Goal: Task Accomplishment & Management: Manage account settings

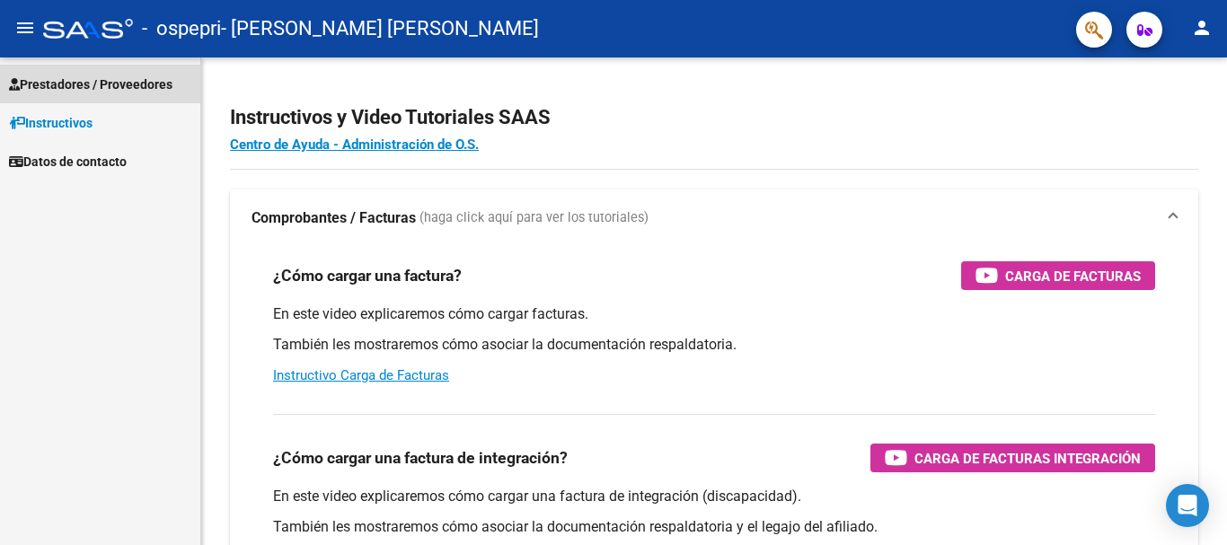
click at [119, 86] on span "Prestadores / Proveedores" at bounding box center [91, 85] width 164 height 20
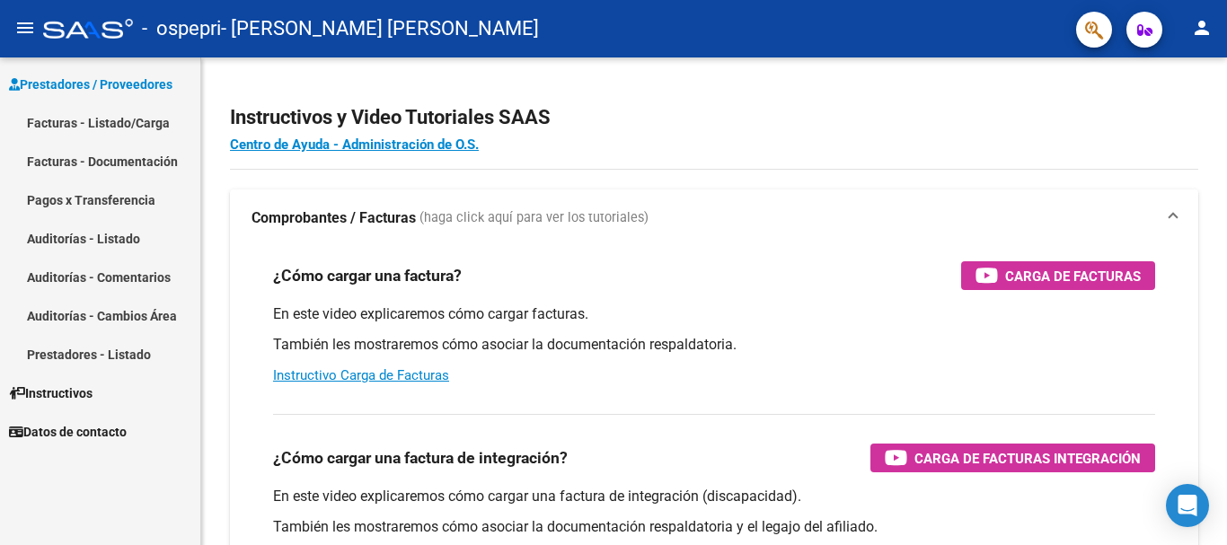
click at [1142, 31] on icon "button" at bounding box center [1144, 29] width 15 height 13
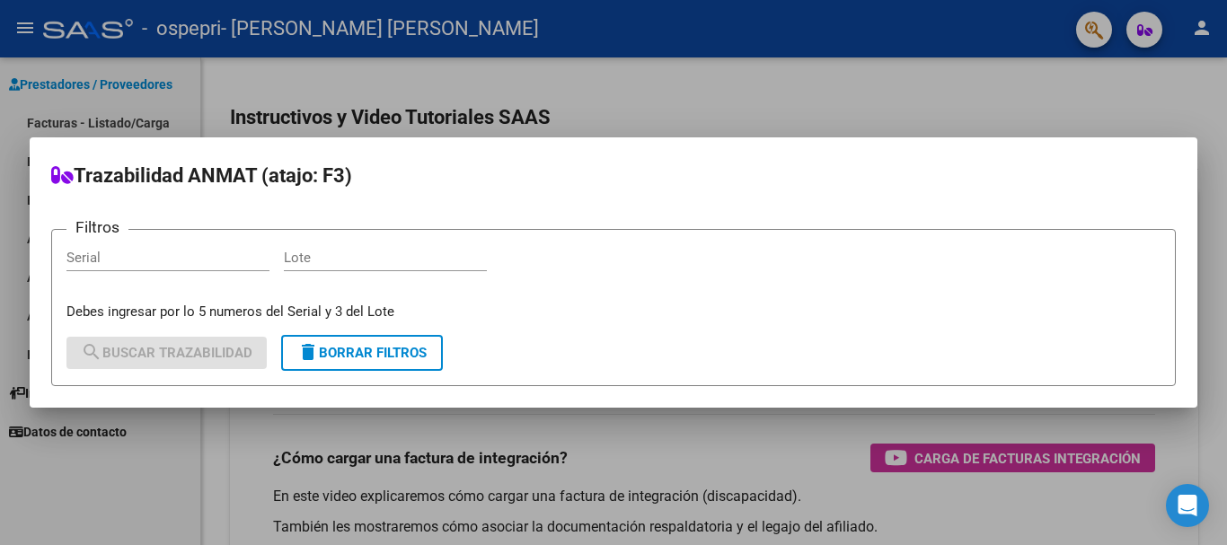
click at [1198, 35] on div at bounding box center [613, 272] width 1227 height 545
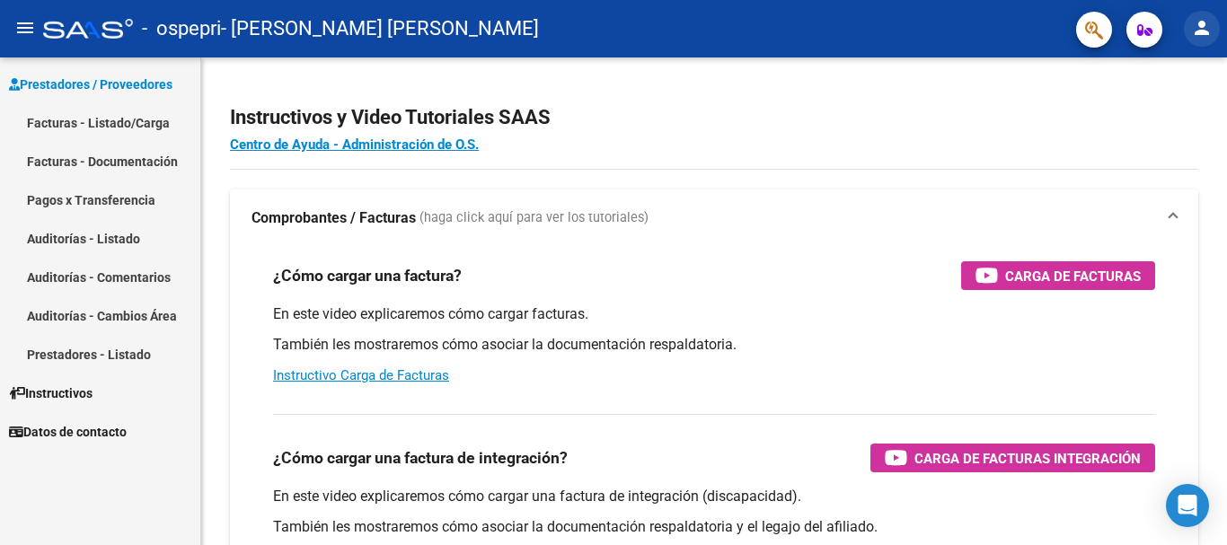
click at [1198, 35] on mat-icon "person" at bounding box center [1202, 28] width 22 height 22
click at [810, 109] on div at bounding box center [613, 272] width 1227 height 545
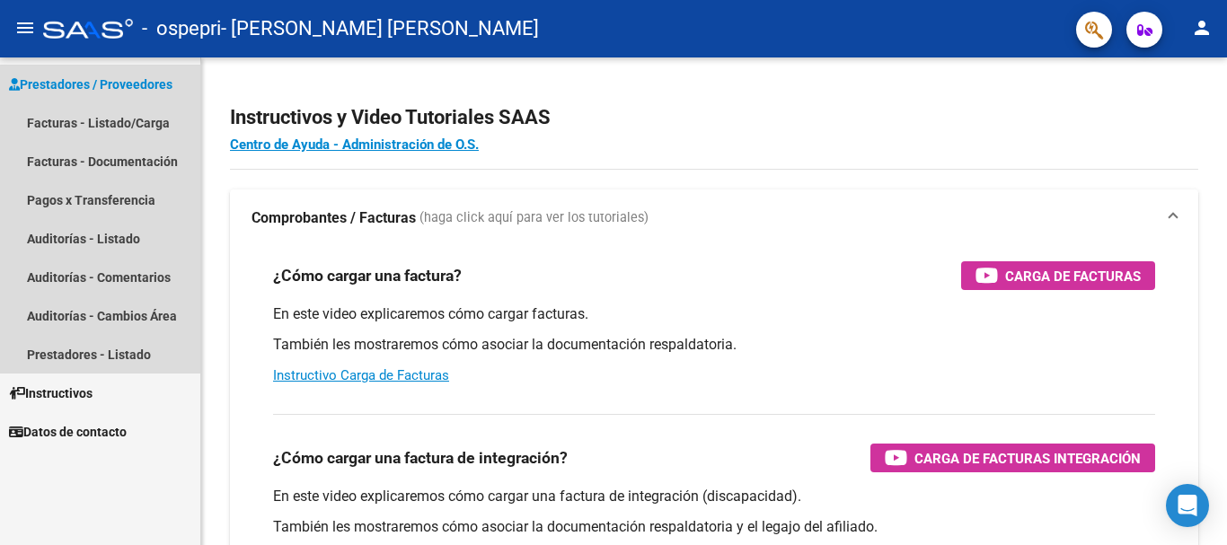
click at [112, 86] on span "Prestadores / Proveedores" at bounding box center [91, 85] width 164 height 20
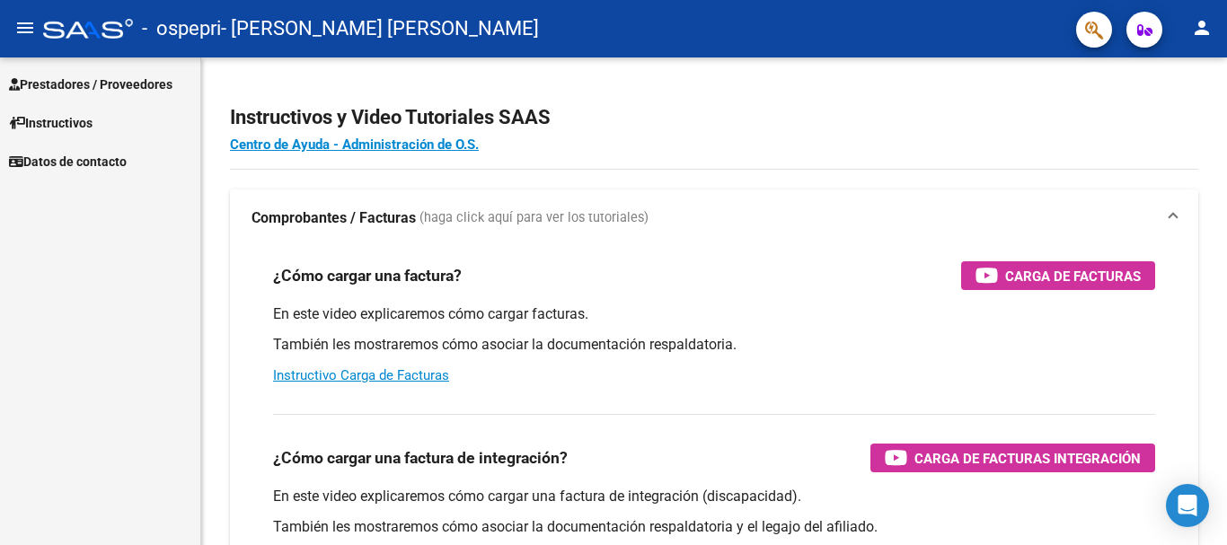
click at [84, 86] on span "Prestadores / Proveedores" at bounding box center [91, 85] width 164 height 20
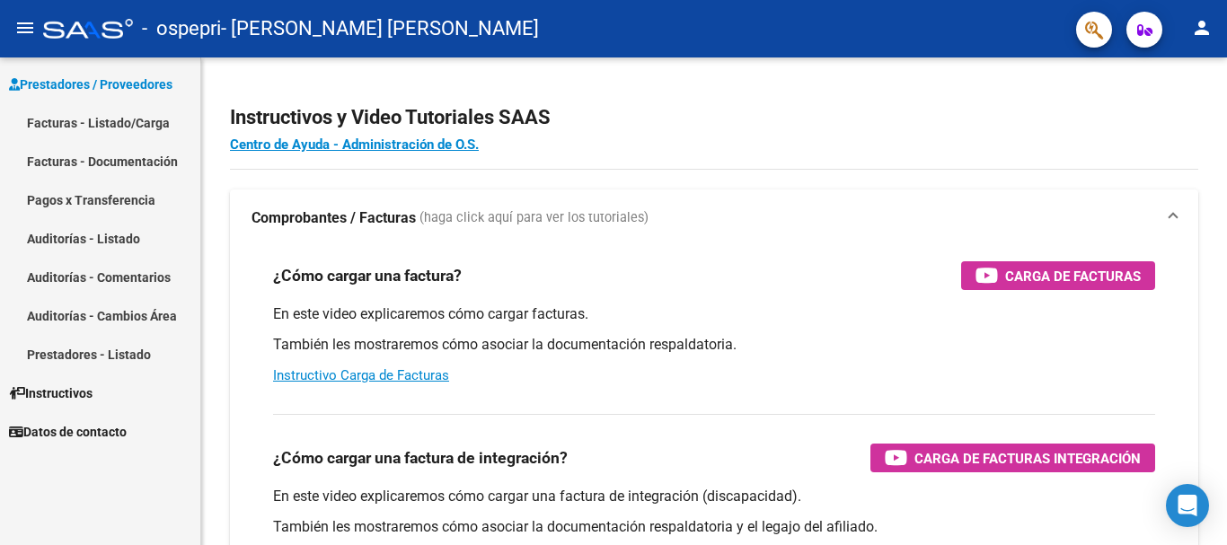
click at [105, 161] on link "Facturas - Documentación" at bounding box center [100, 161] width 200 height 39
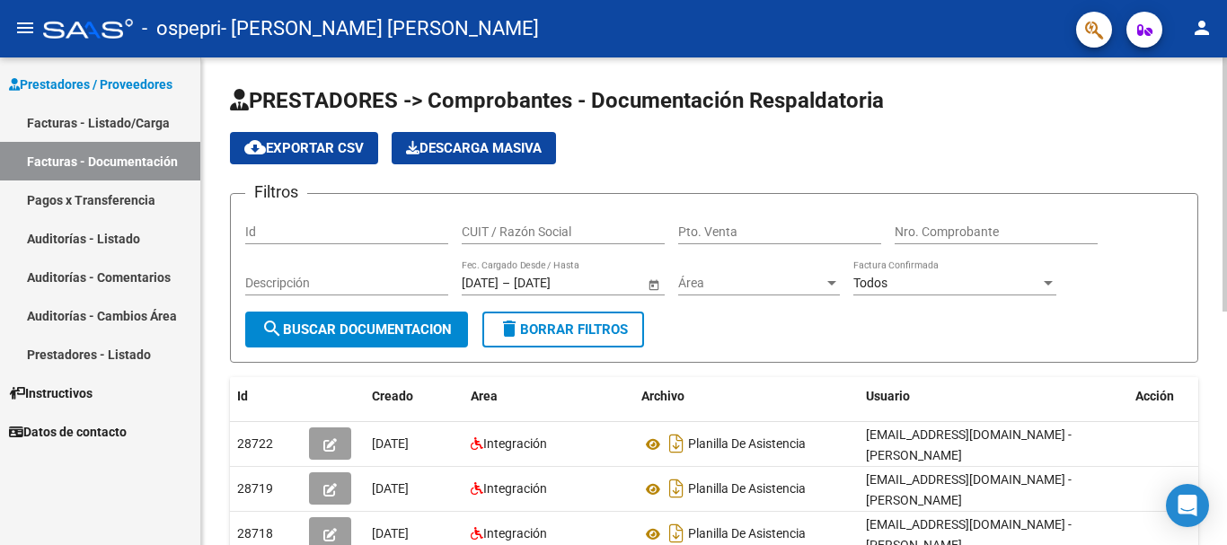
click at [393, 325] on span "search Buscar Documentacion" at bounding box center [356, 330] width 190 height 16
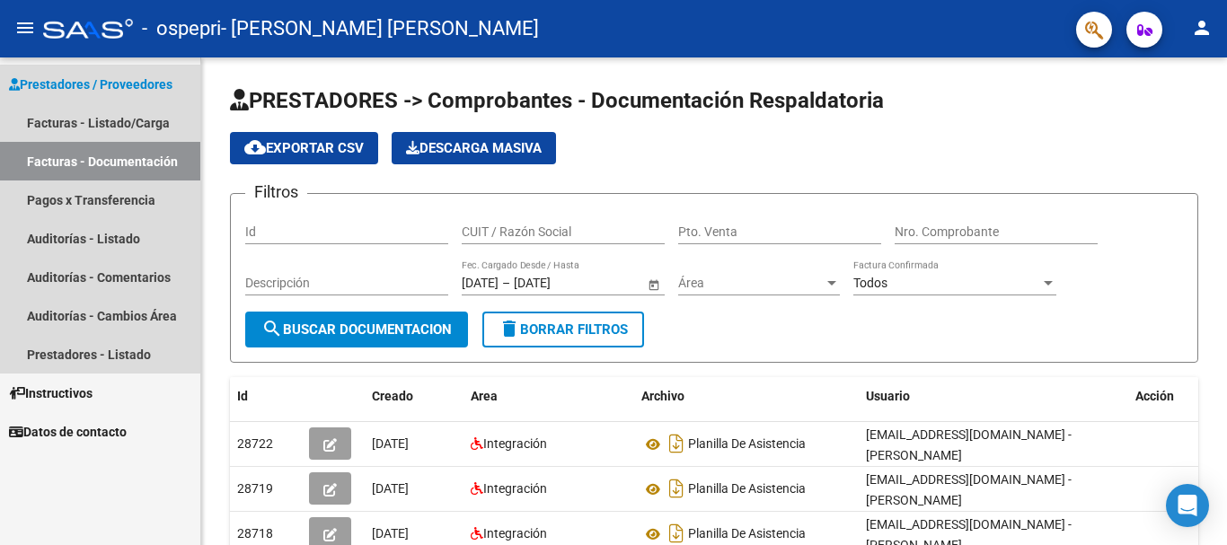
click at [84, 80] on span "Prestadores / Proveedores" at bounding box center [91, 85] width 164 height 20
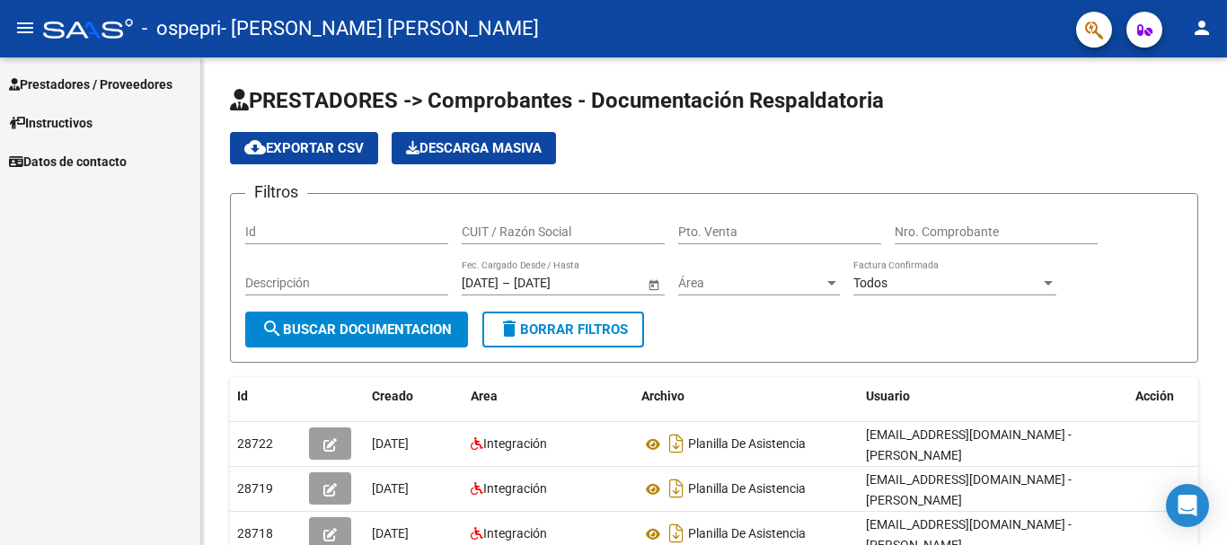
click at [137, 83] on span "Prestadores / Proveedores" at bounding box center [91, 85] width 164 height 20
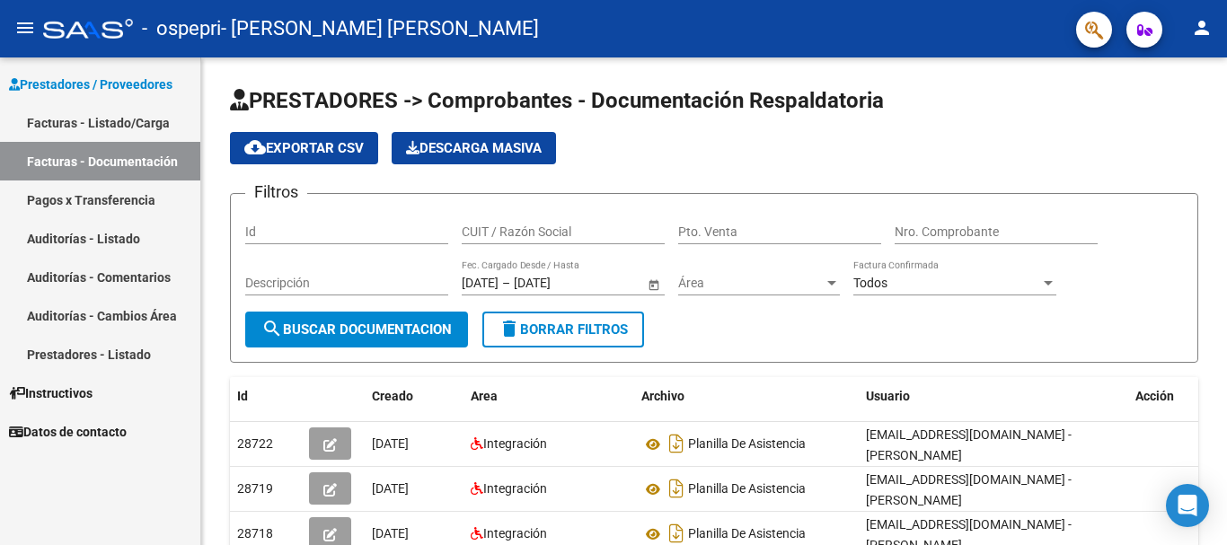
click at [114, 193] on link "Pagos x Transferencia" at bounding box center [100, 200] width 200 height 39
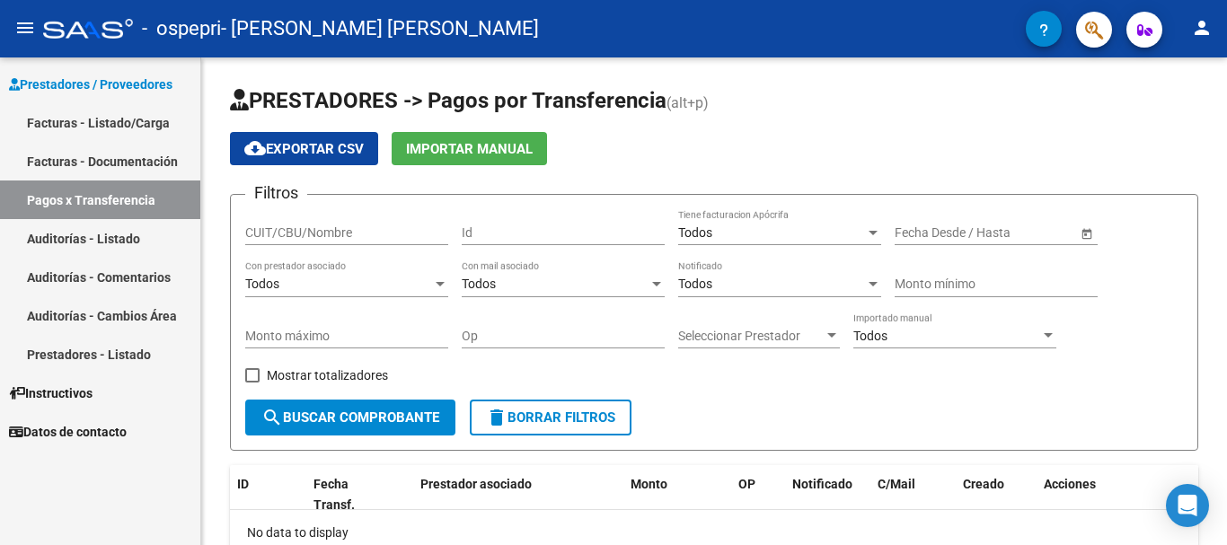
click at [1137, 29] on icon "button" at bounding box center [1144, 29] width 15 height 13
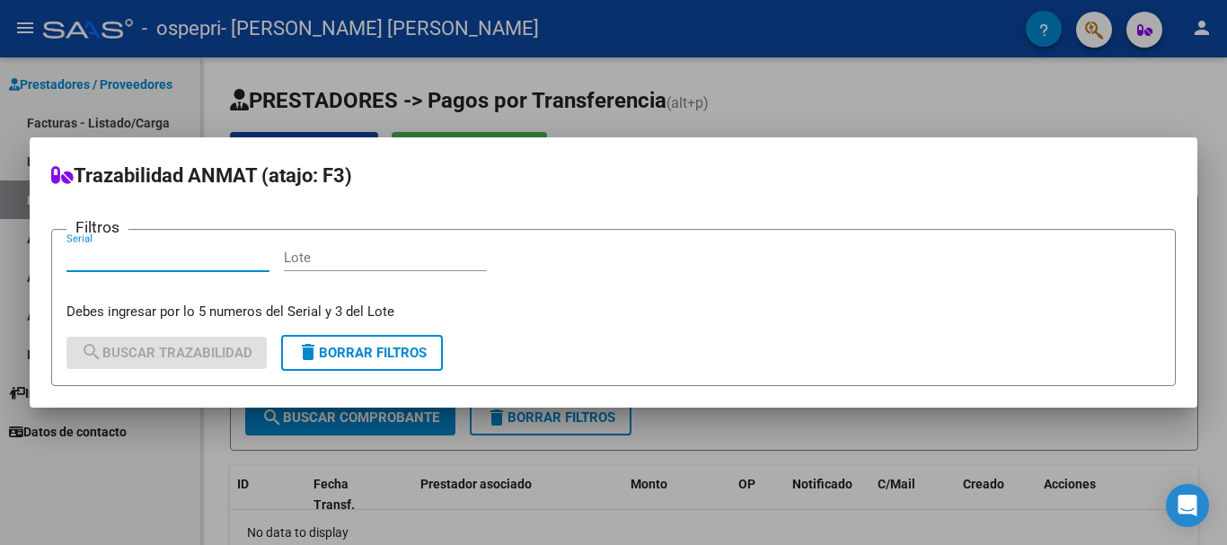
click at [1078, 91] on div at bounding box center [613, 272] width 1227 height 545
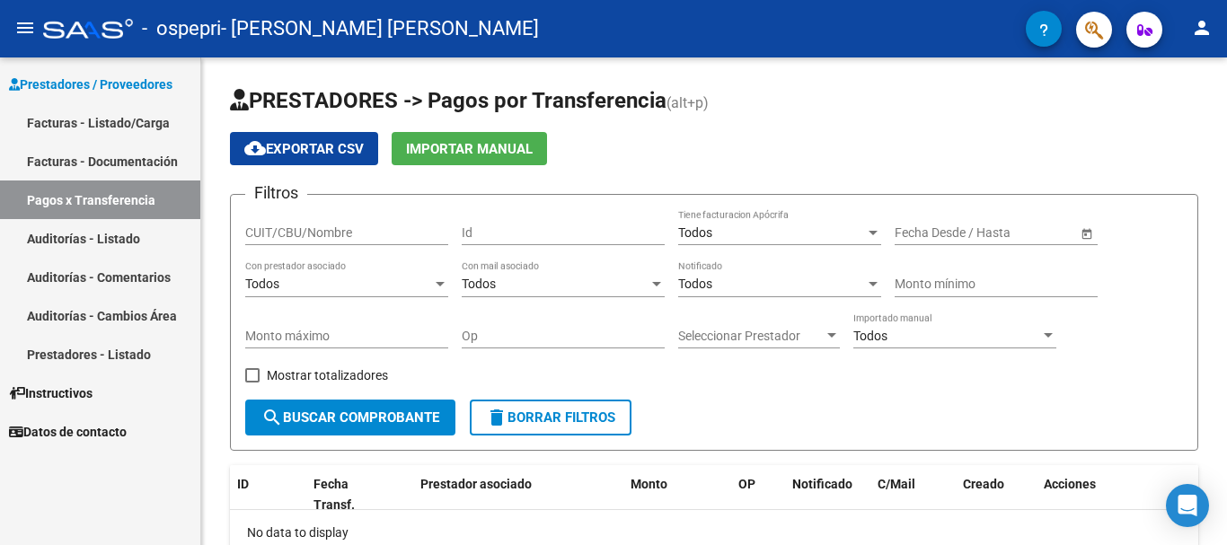
click at [1203, 38] on mat-icon "person" at bounding box center [1202, 28] width 22 height 22
click at [26, 29] on div at bounding box center [613, 272] width 1227 height 545
click at [114, 121] on link "Facturas - Listado/Carga" at bounding box center [100, 122] width 200 height 39
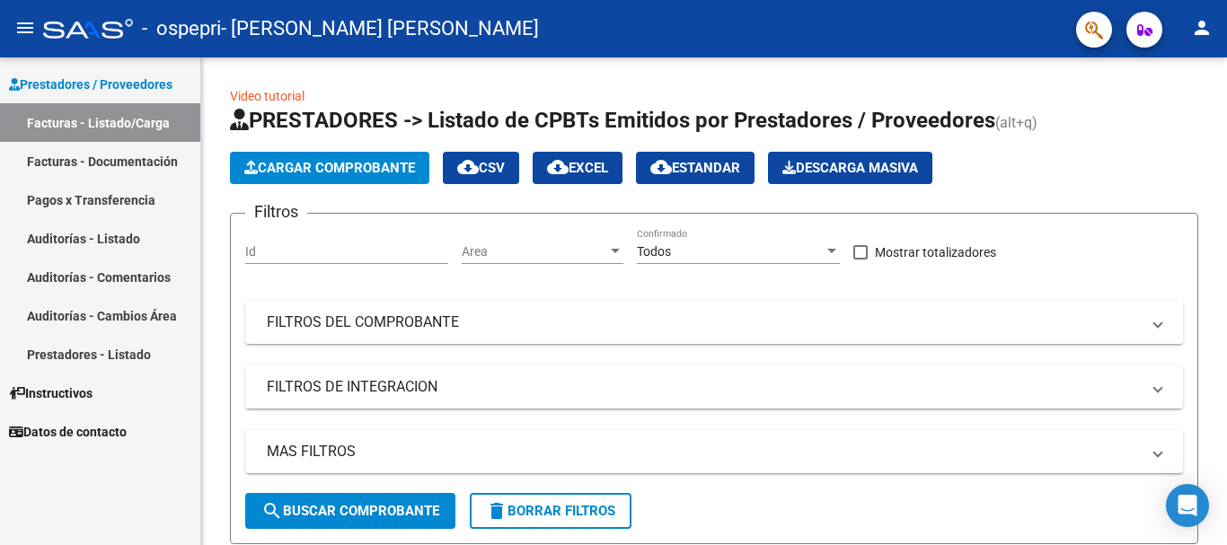
click at [98, 78] on span "Prestadores / Proveedores" at bounding box center [91, 85] width 164 height 20
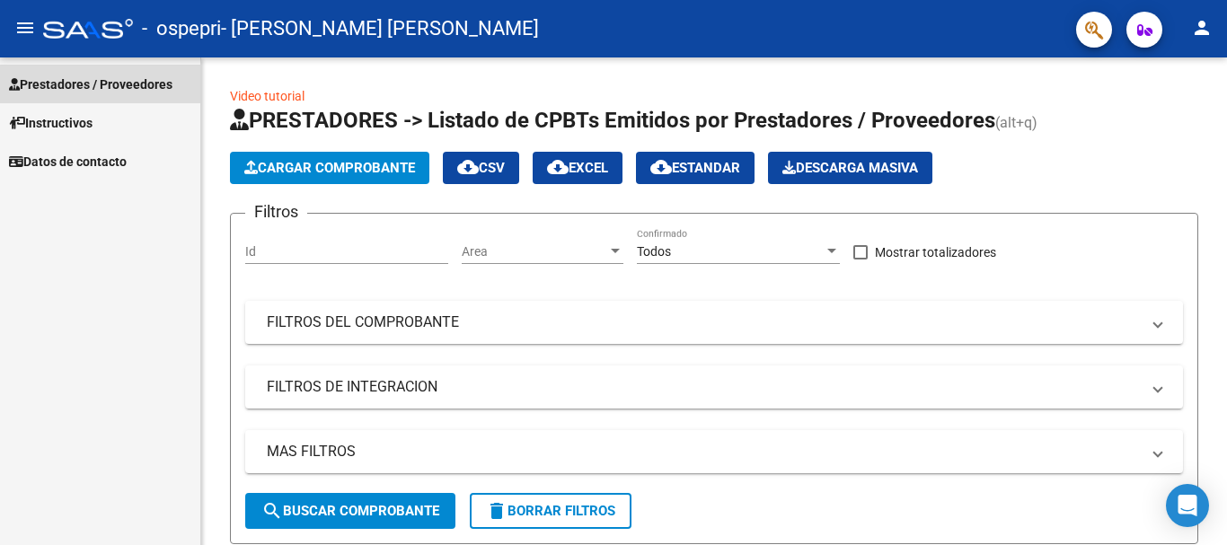
click at [132, 83] on span "Prestadores / Proveedores" at bounding box center [91, 85] width 164 height 20
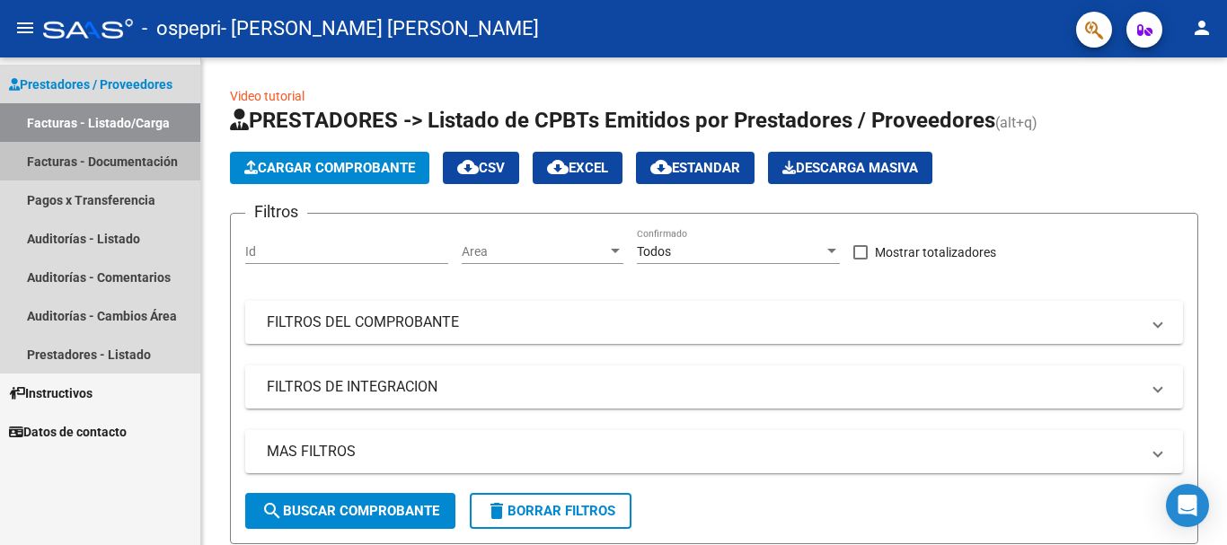
click at [125, 164] on link "Facturas - Documentación" at bounding box center [100, 161] width 200 height 39
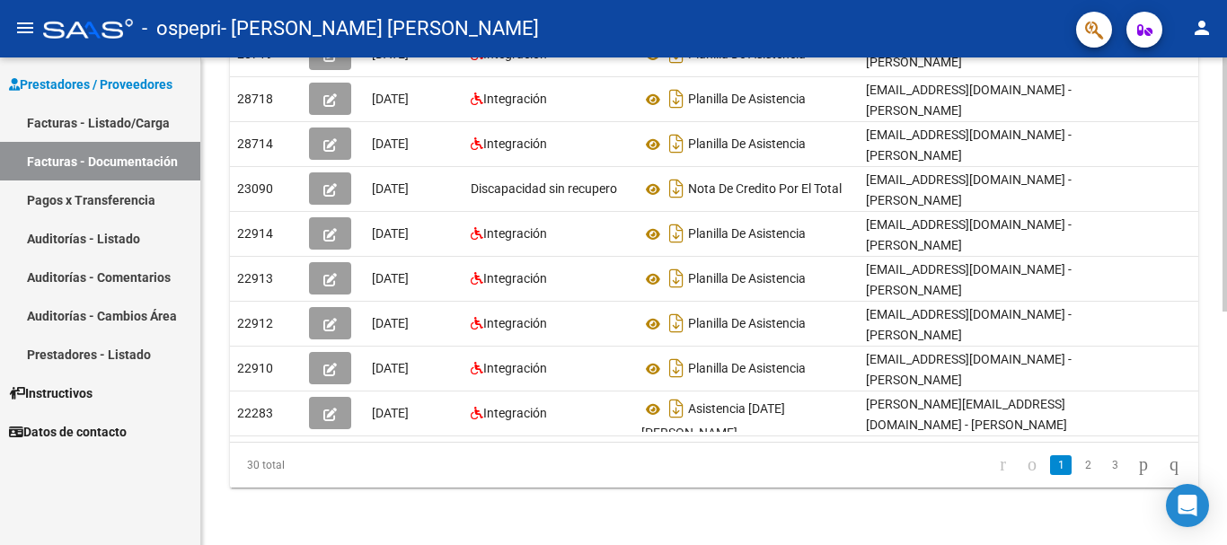
scroll to position [0, 20]
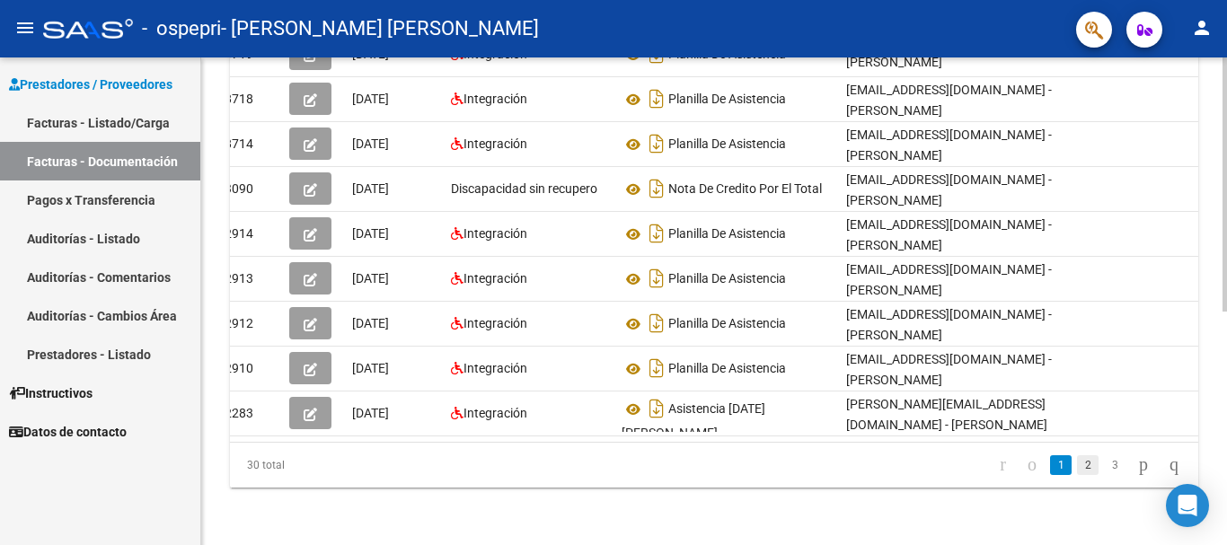
click at [1077, 469] on link "2" at bounding box center [1088, 465] width 22 height 20
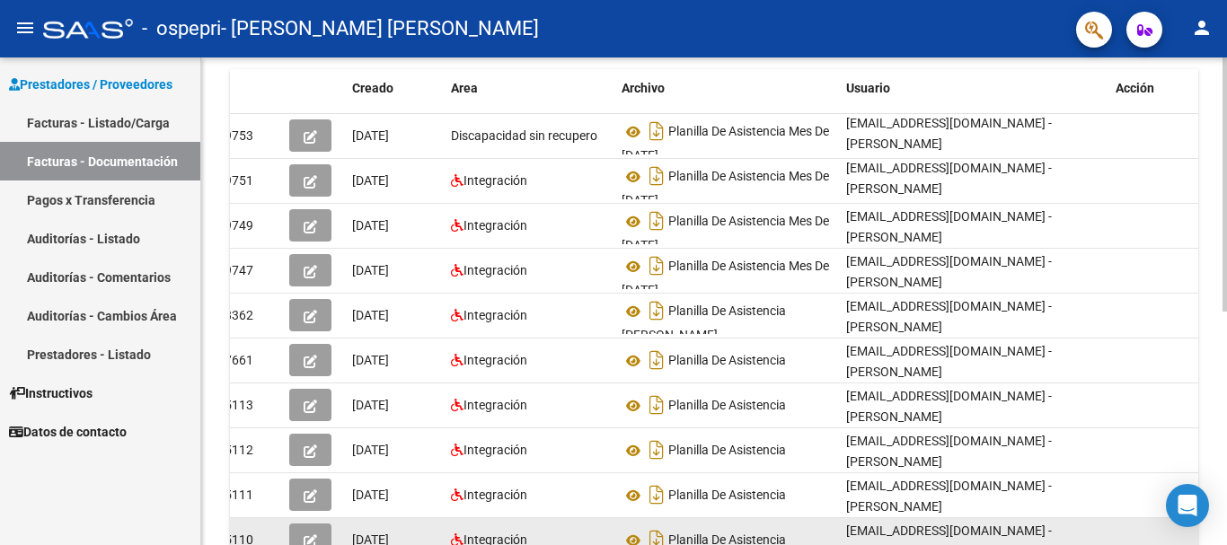
scroll to position [180, 0]
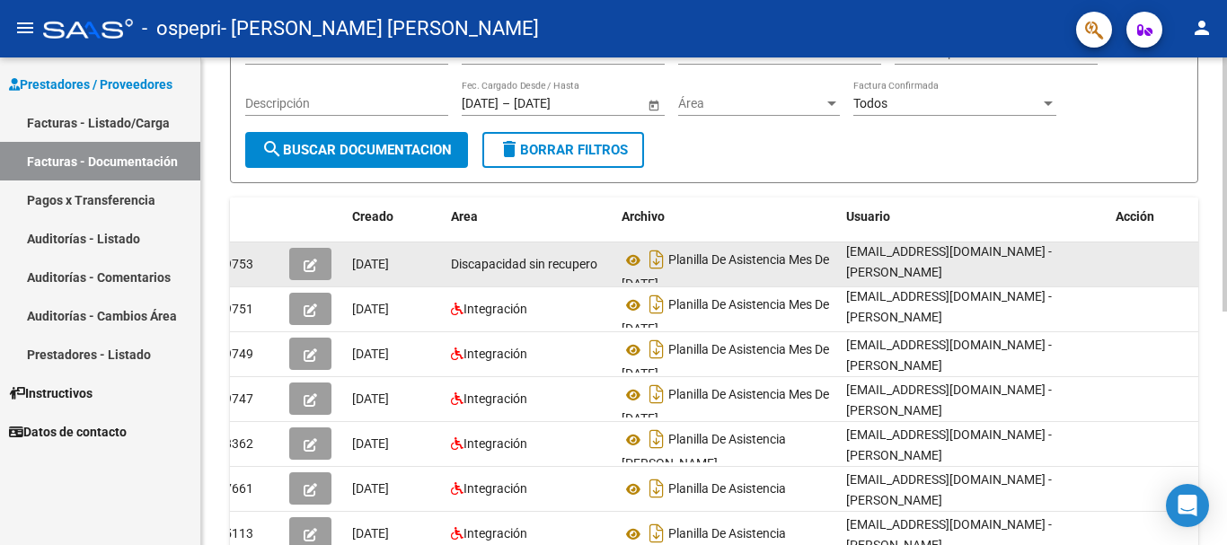
click at [857, 261] on div "[EMAIL_ADDRESS][DOMAIN_NAME] - [PERSON_NAME]" at bounding box center [973, 264] width 255 height 38
click at [495, 267] on span "Discapacidad sin recupero" at bounding box center [524, 264] width 146 height 14
click at [652, 267] on icon "Descargar documento" at bounding box center [656, 259] width 23 height 29
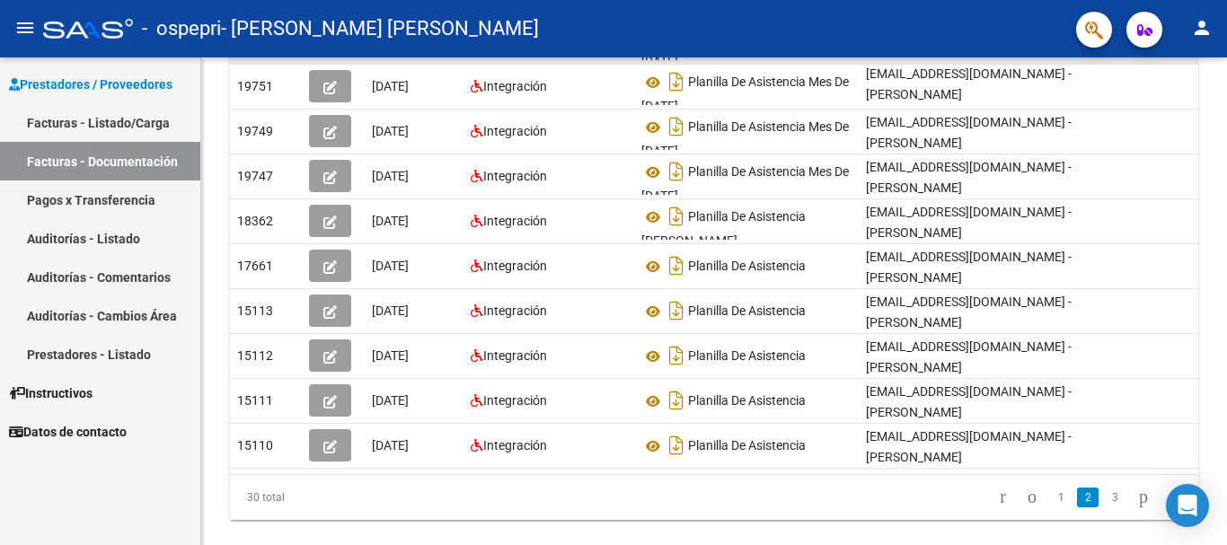
scroll to position [428, 0]
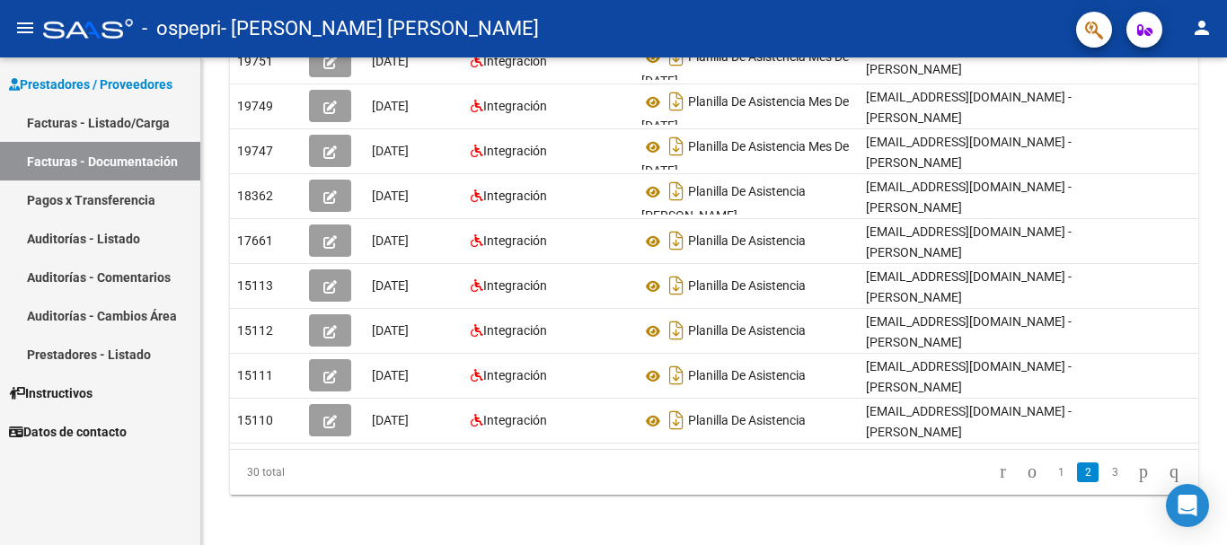
click at [1226, 502] on div at bounding box center [1225, 414] width 4 height 254
click at [1050, 482] on link "1" at bounding box center [1061, 473] width 22 height 20
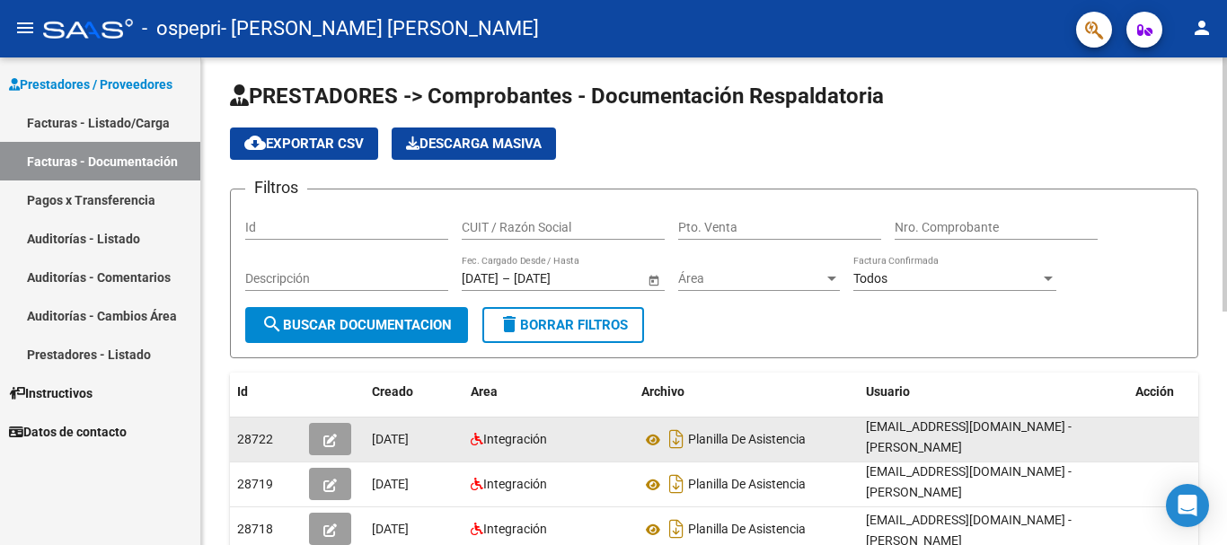
scroll to position [0, 0]
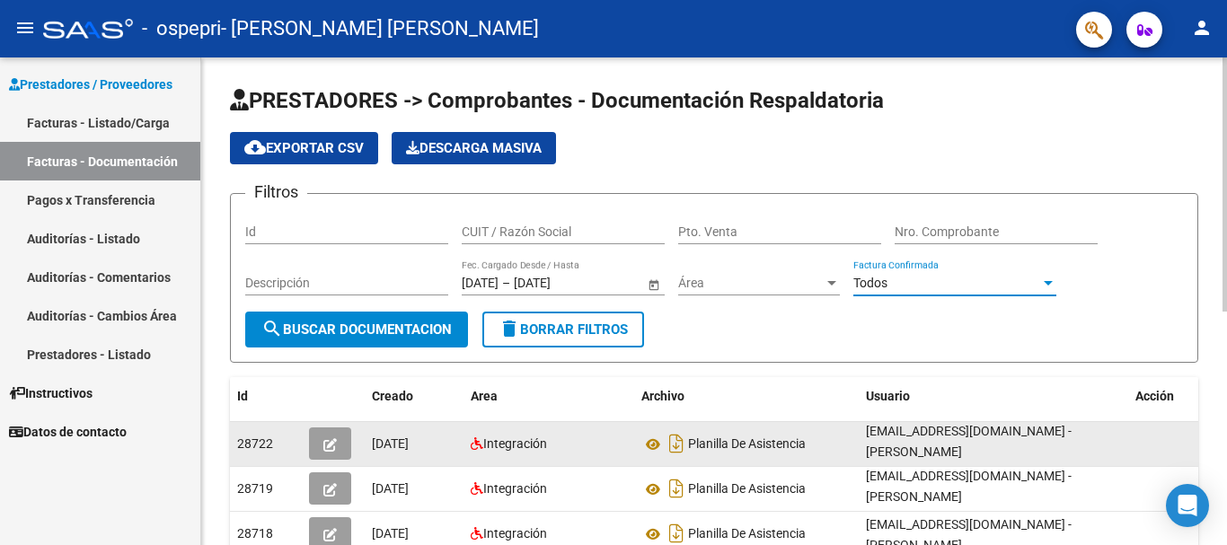
click at [1051, 285] on div at bounding box center [1048, 283] width 9 height 4
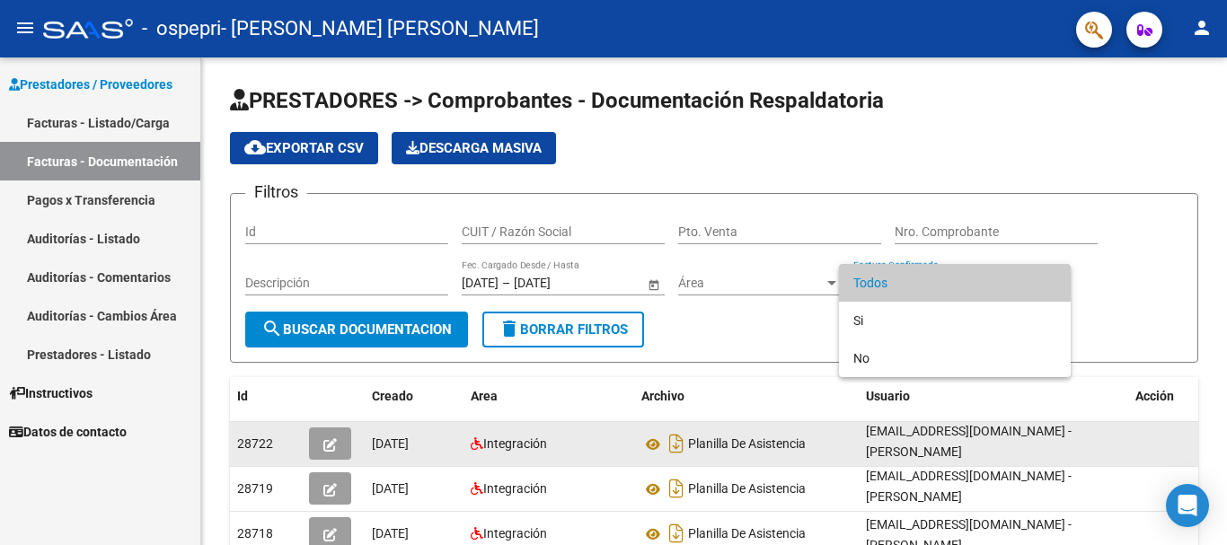
click at [1120, 288] on div at bounding box center [613, 272] width 1227 height 545
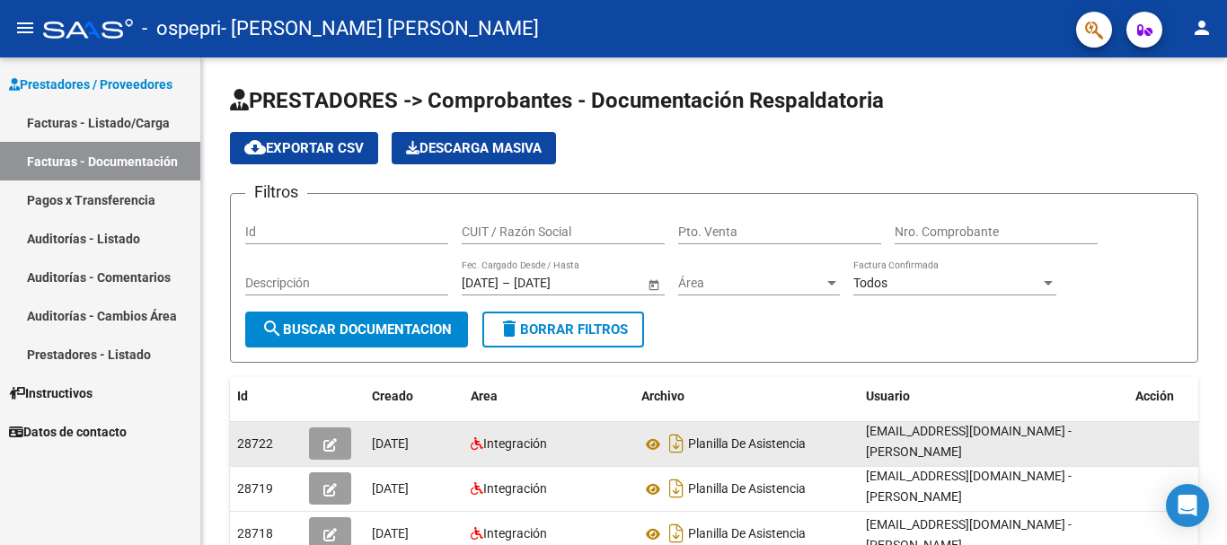
click at [102, 274] on link "Auditorías - Comentarios" at bounding box center [100, 277] width 200 height 39
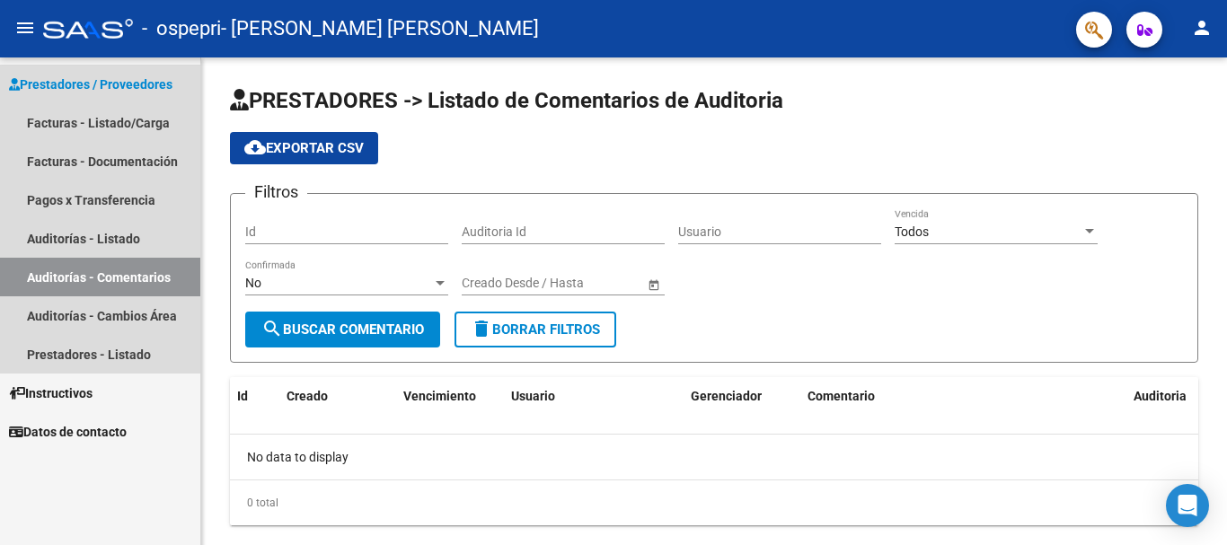
click at [84, 80] on span "Prestadores / Proveedores" at bounding box center [91, 85] width 164 height 20
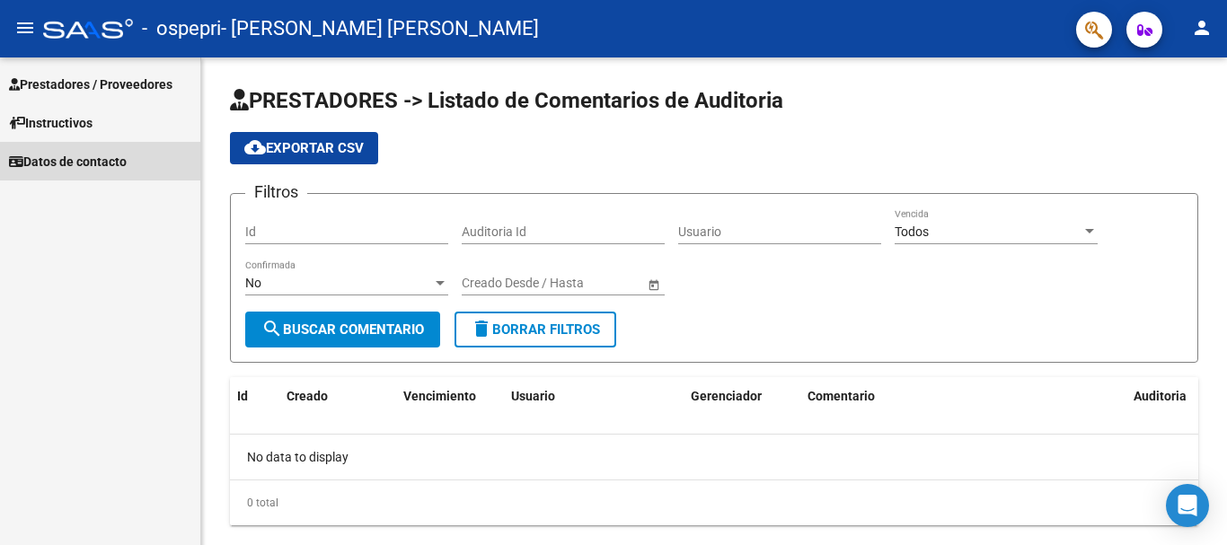
click at [74, 157] on span "Datos de contacto" at bounding box center [68, 162] width 118 height 20
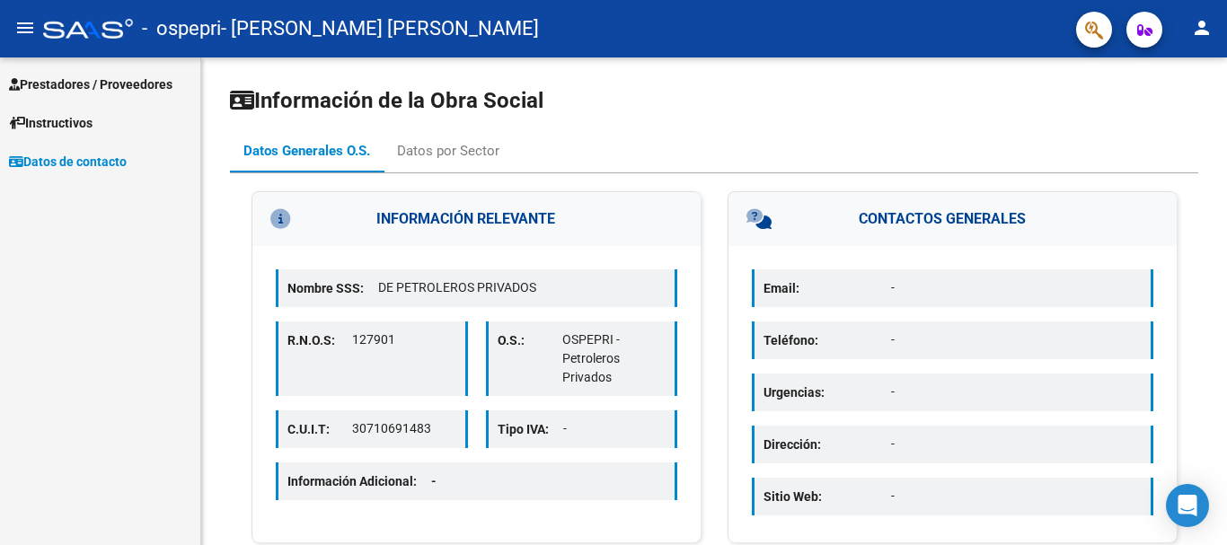
click at [22, 29] on mat-icon "menu" at bounding box center [25, 28] width 22 height 22
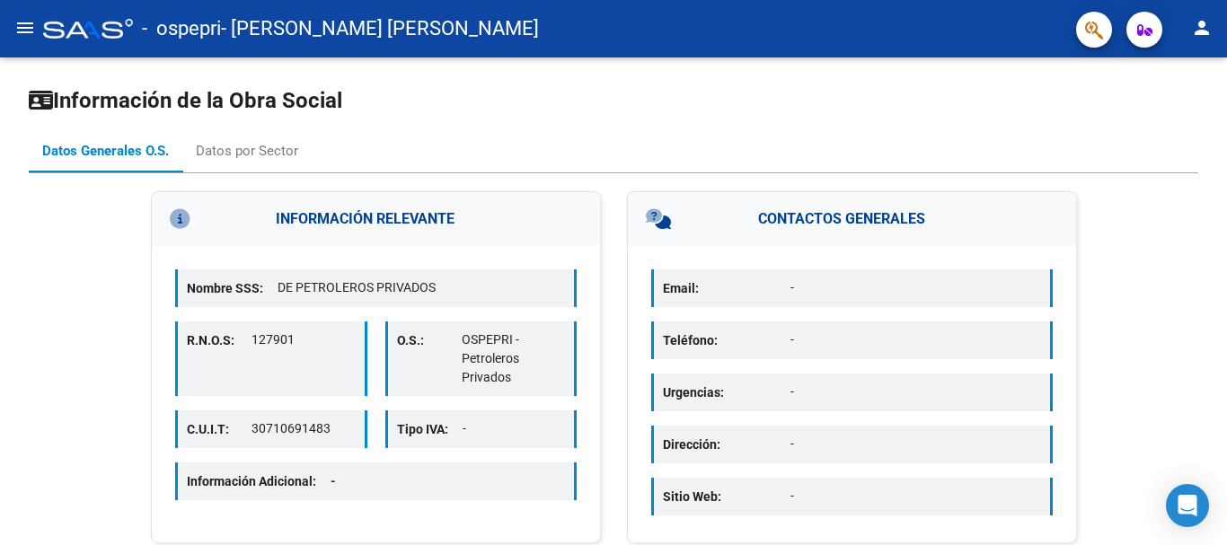
click at [1204, 26] on mat-icon "person" at bounding box center [1202, 28] width 22 height 22
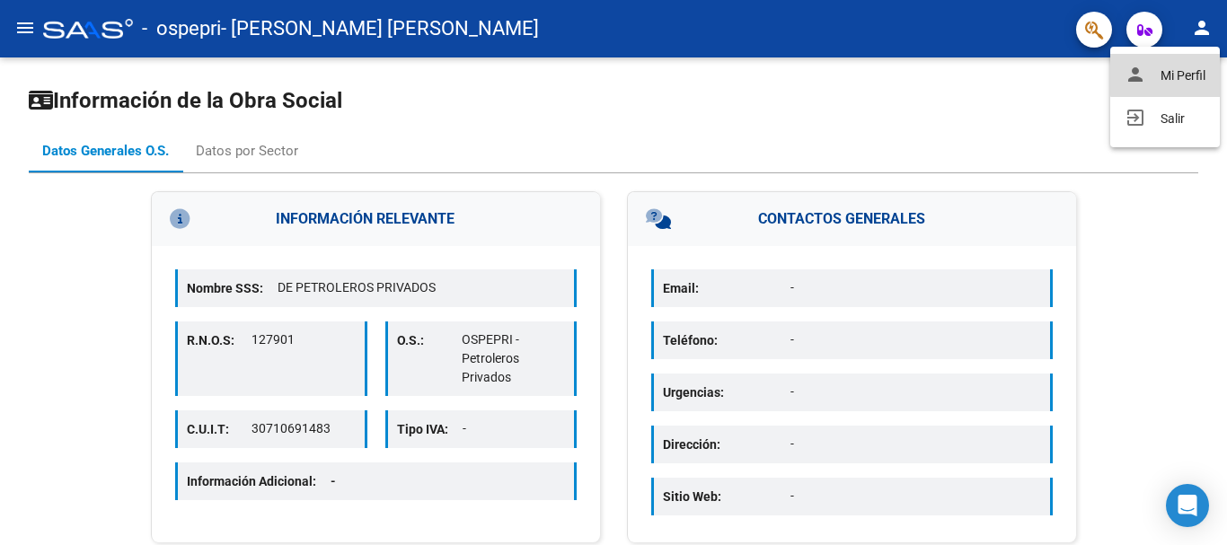
click at [1190, 71] on button "person Mi Perfil" at bounding box center [1165, 75] width 110 height 43
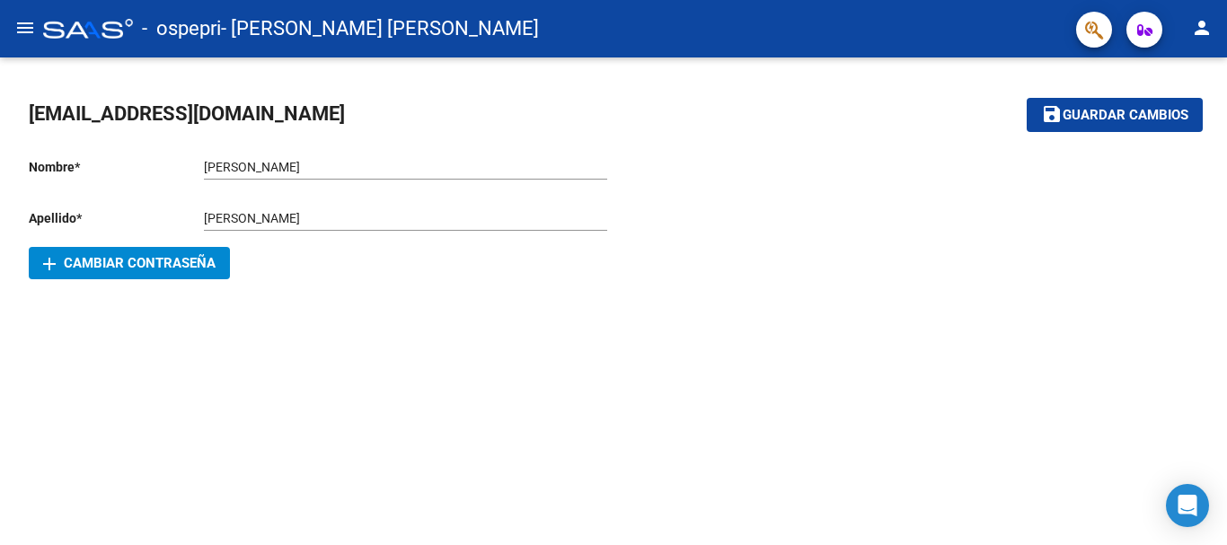
click at [30, 17] on mat-icon "menu" at bounding box center [25, 28] width 22 height 22
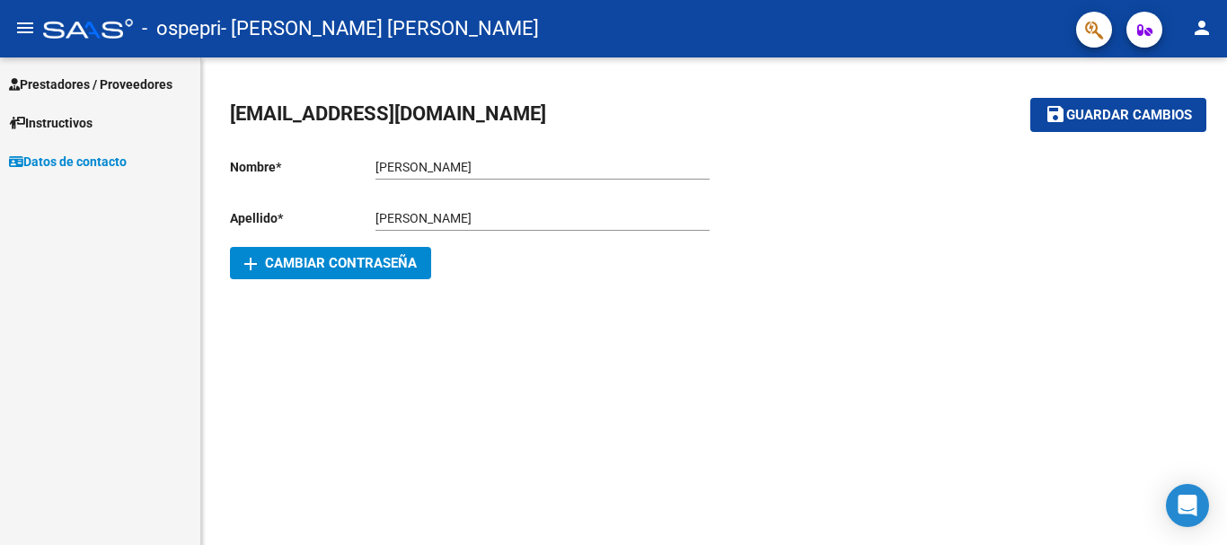
click at [96, 82] on span "Prestadores / Proveedores" at bounding box center [91, 85] width 164 height 20
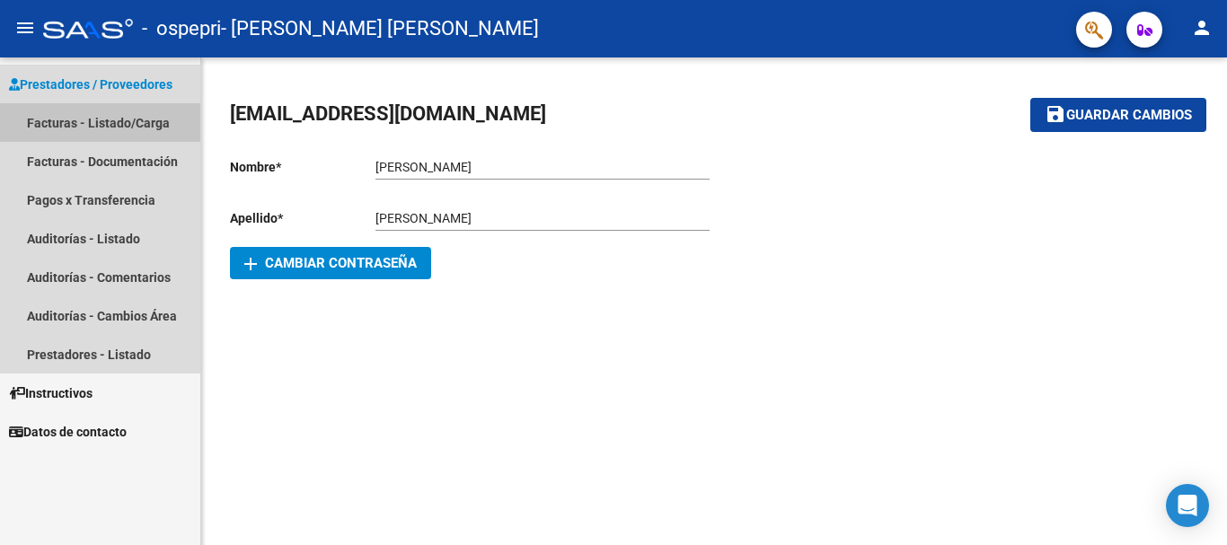
click at [128, 115] on link "Facturas - Listado/Carga" at bounding box center [100, 122] width 200 height 39
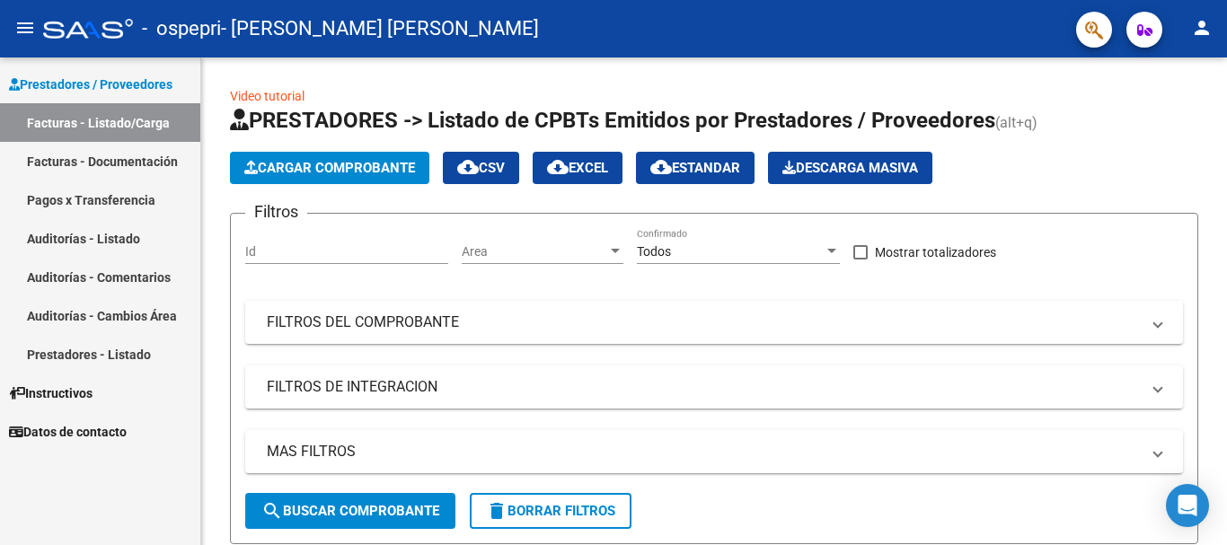
click at [98, 277] on link "Auditorías - Comentarios" at bounding box center [100, 277] width 200 height 39
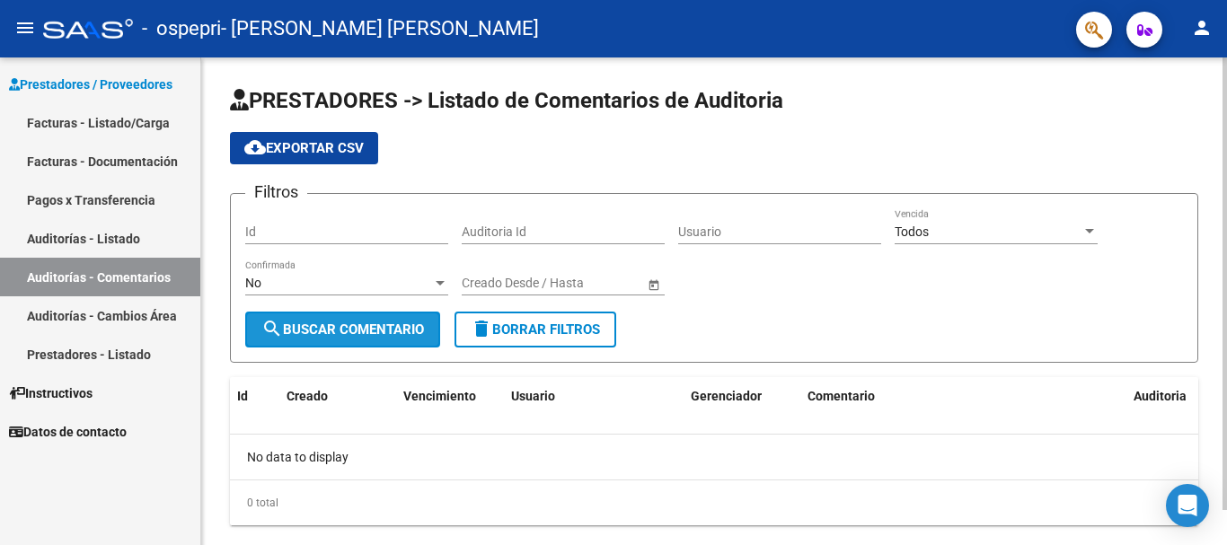
click at [397, 329] on span "search Buscar Comentario" at bounding box center [342, 330] width 163 height 16
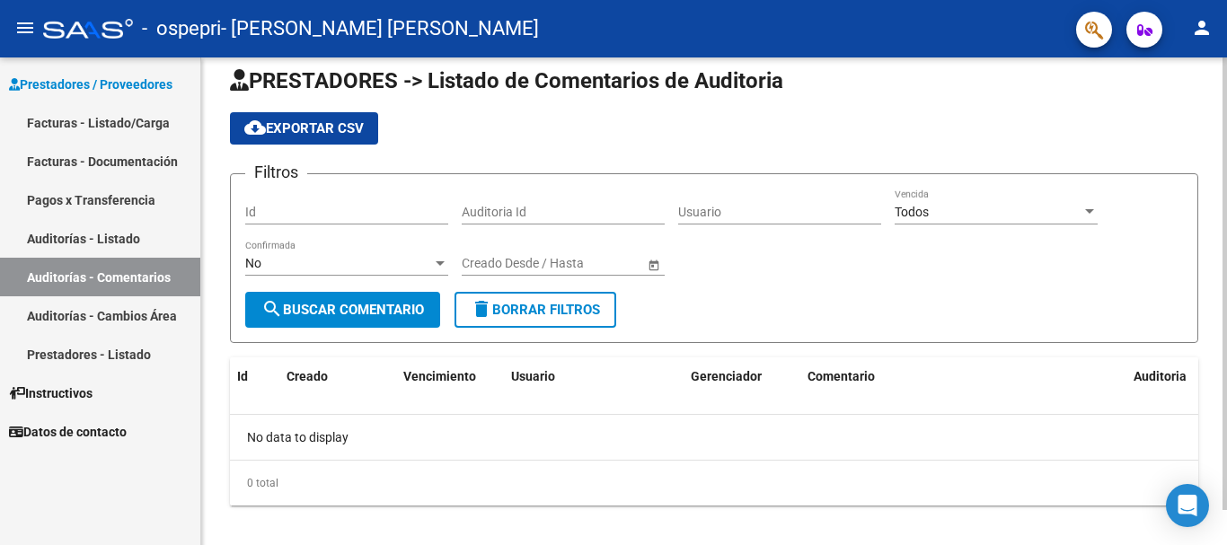
scroll to position [38, 0]
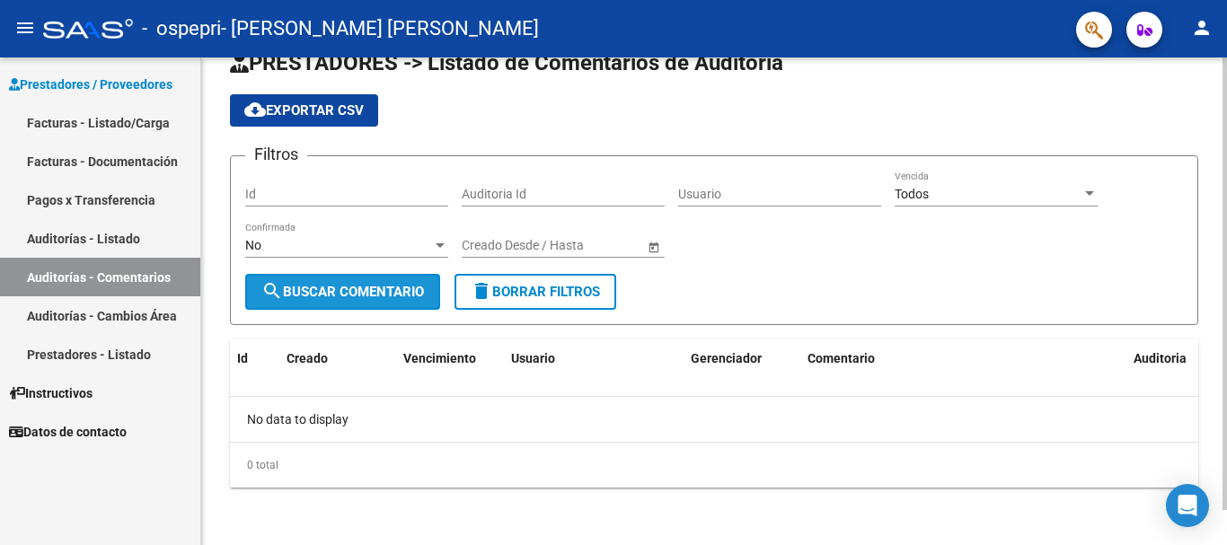
click at [293, 293] on span "search Buscar Comentario" at bounding box center [342, 292] width 163 height 16
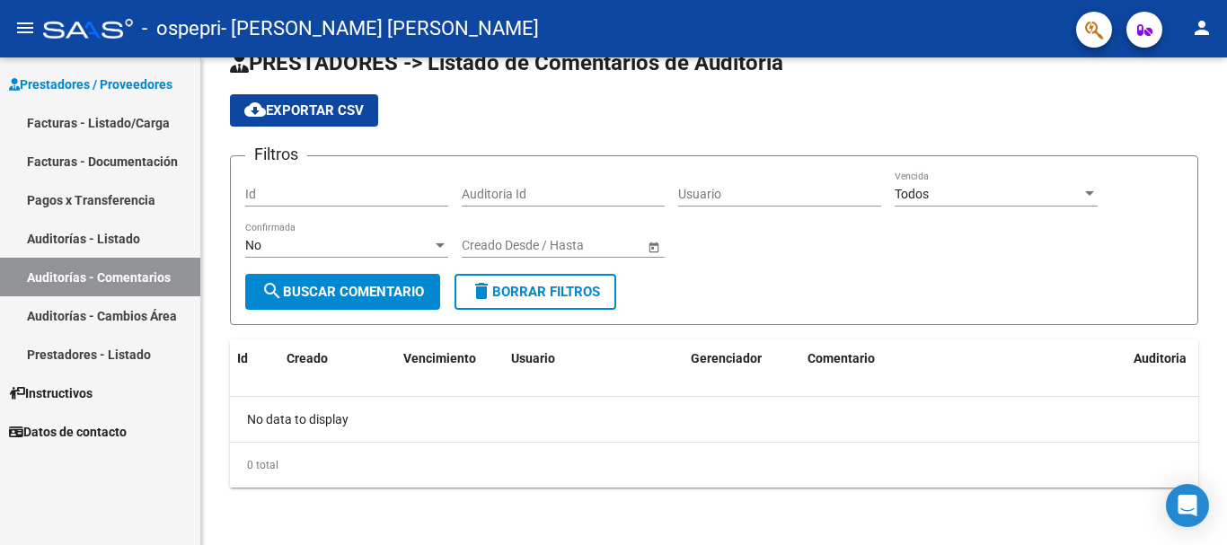
click at [130, 278] on link "Auditorías - Comentarios" at bounding box center [100, 277] width 200 height 39
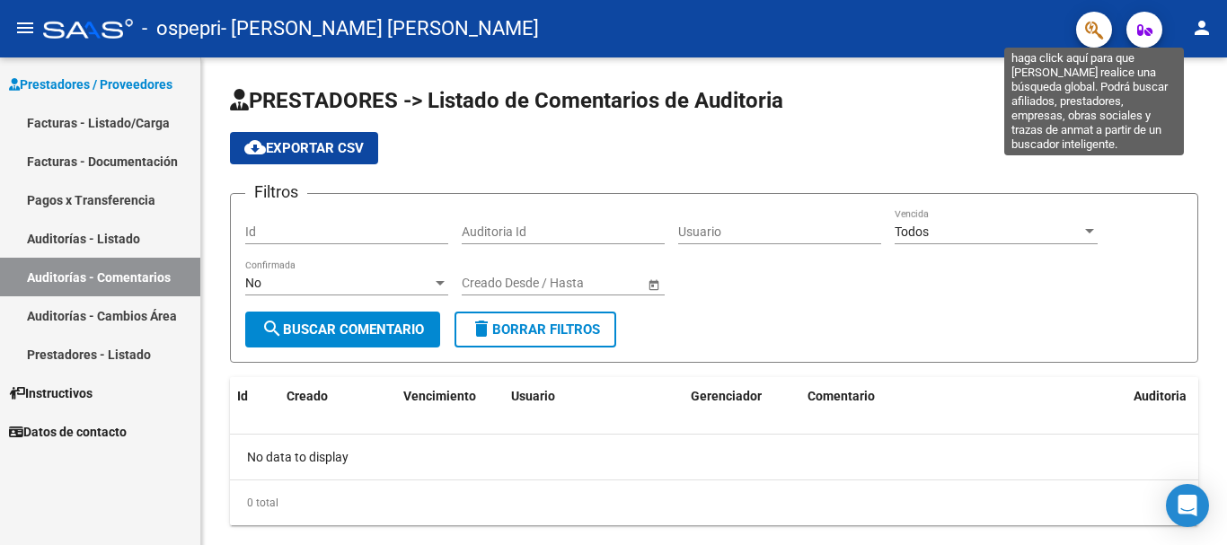
click at [1092, 31] on icon "button" at bounding box center [1094, 30] width 18 height 21
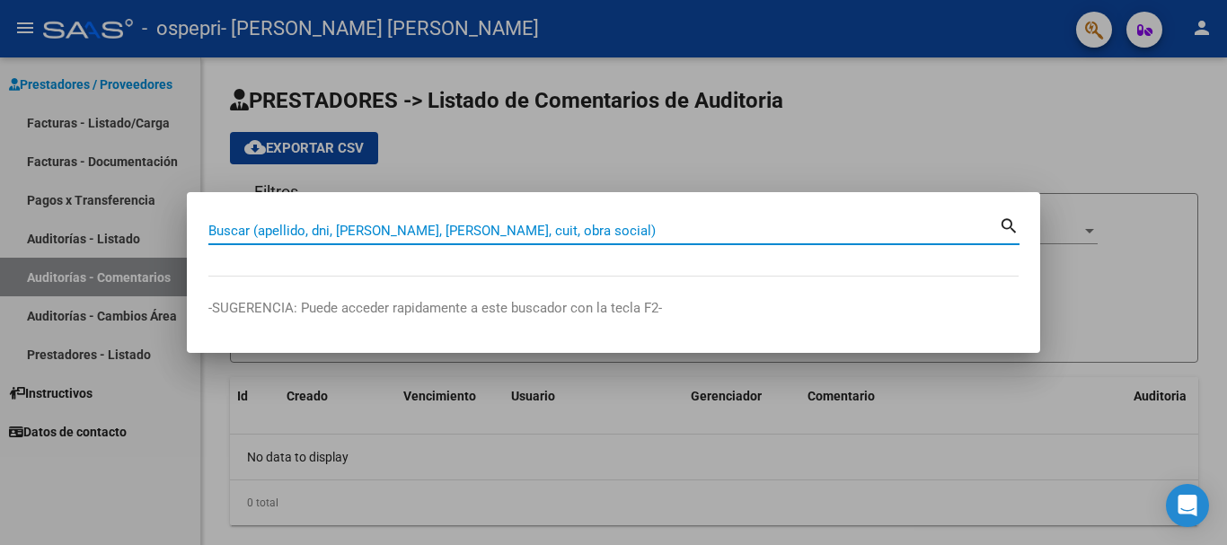
paste input "[URL][DOMAIN_NAME]"
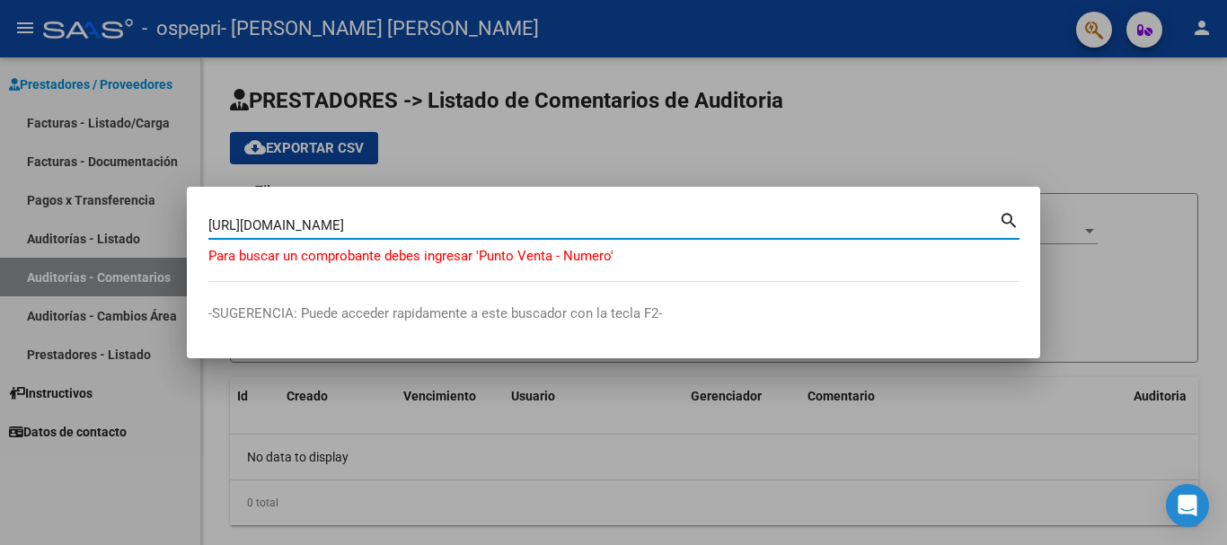
drag, startPoint x: 681, startPoint y: 225, endPoint x: 654, endPoint y: 223, distance: 27.0
click at [654, 223] on input "[URL][DOMAIN_NAME]" at bounding box center [603, 225] width 791 height 16
type input "[URL][DOMAIN_NAME]"
drag, startPoint x: 661, startPoint y: 223, endPoint x: 609, endPoint y: 227, distance: 52.3
click at [609, 227] on input "[URL][DOMAIN_NAME]" at bounding box center [603, 225] width 791 height 16
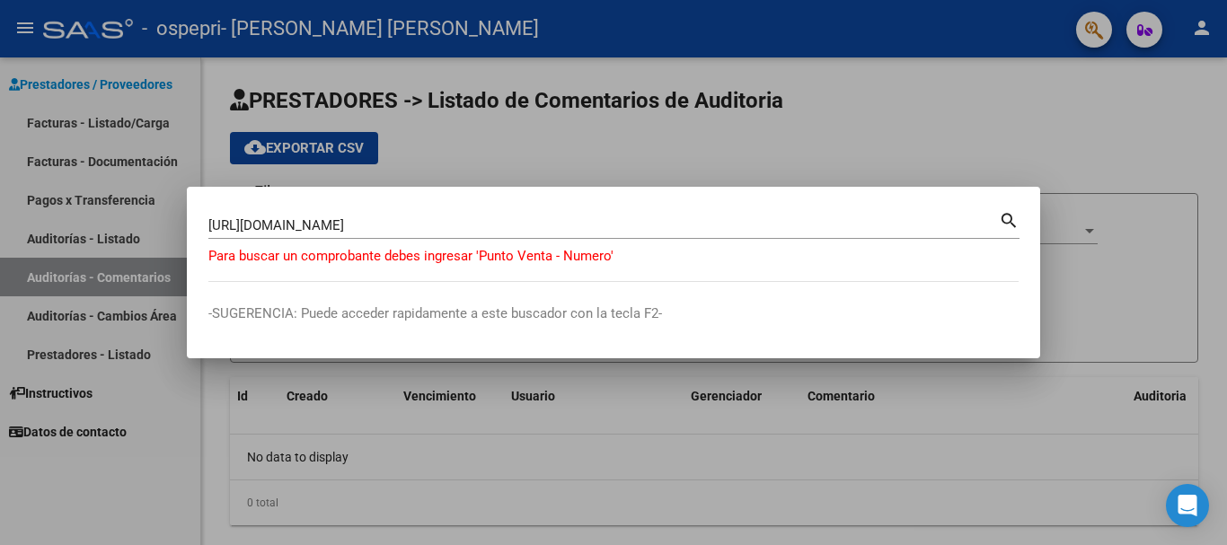
click at [1009, 443] on div at bounding box center [613, 272] width 1227 height 545
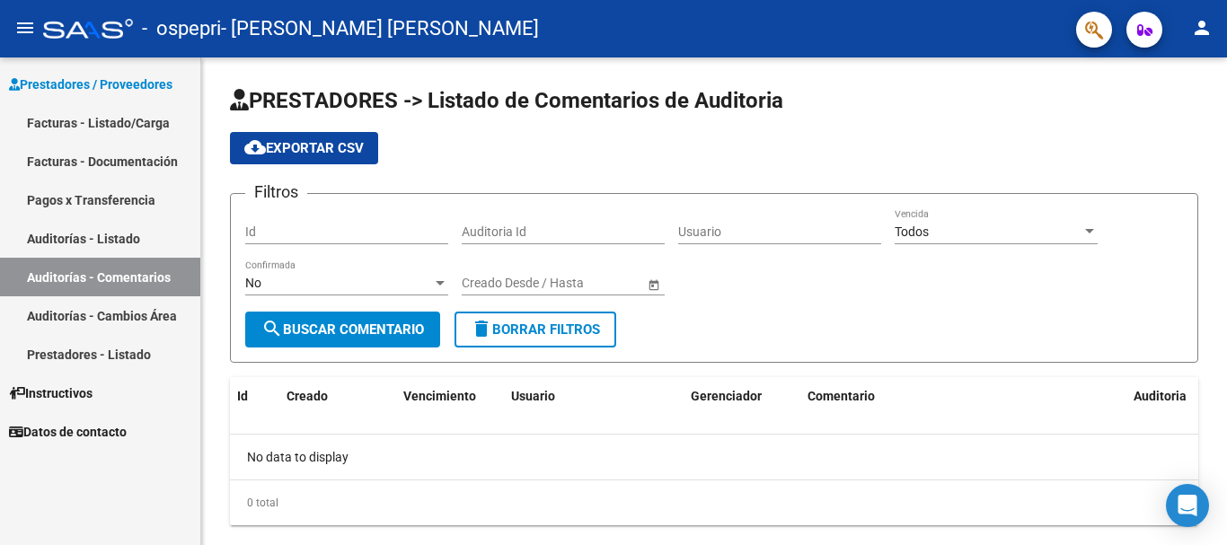
click at [114, 150] on link "Facturas - Documentación" at bounding box center [100, 161] width 200 height 39
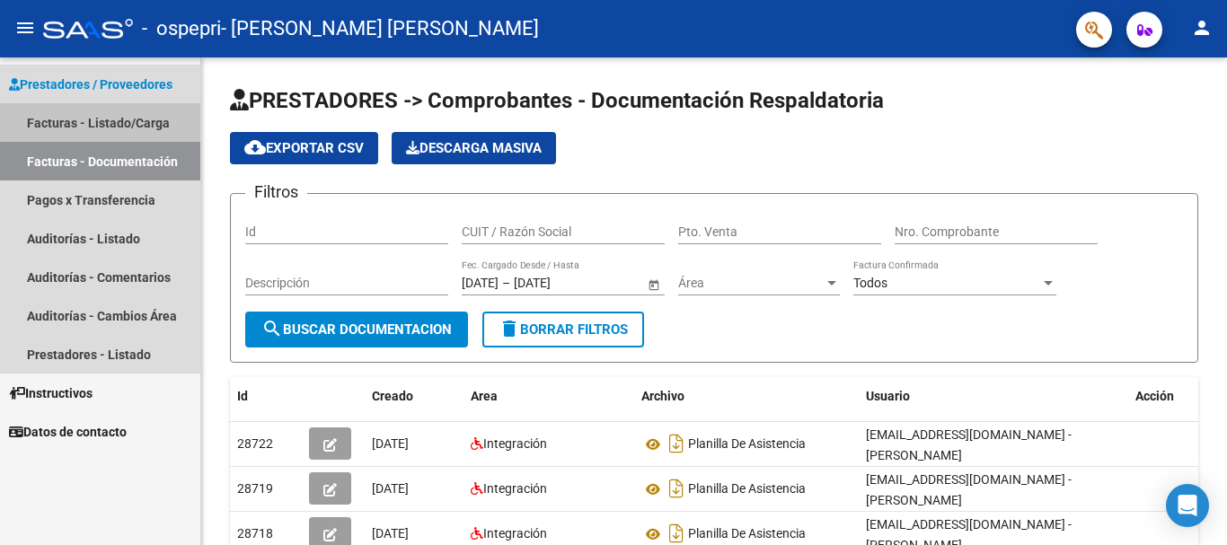
click at [102, 118] on link "Facturas - Listado/Carga" at bounding box center [100, 122] width 200 height 39
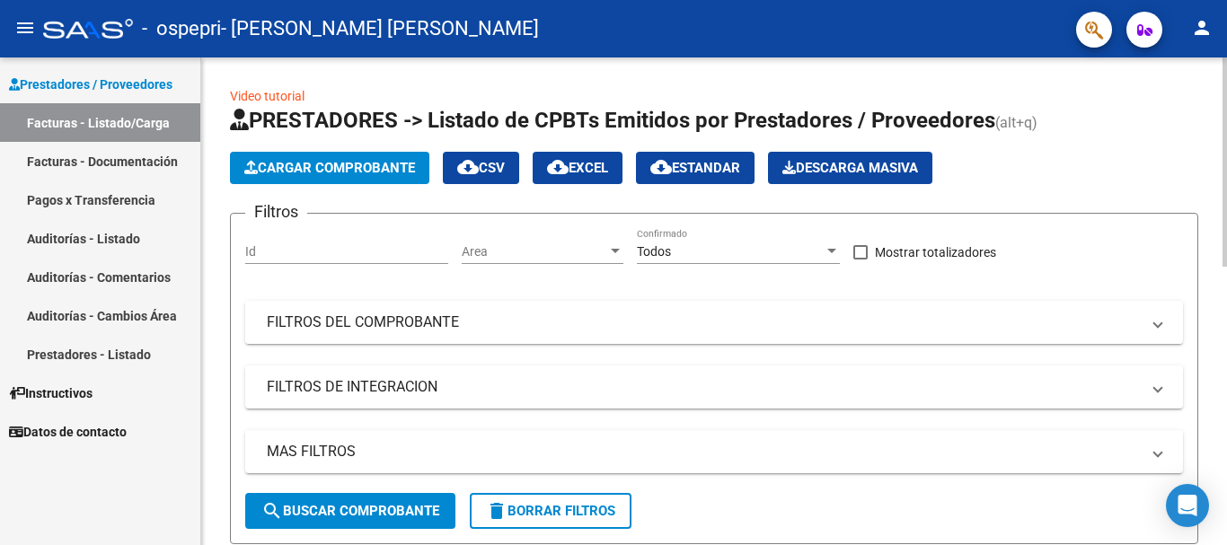
click at [453, 319] on mat-panel-title "FILTROS DEL COMPROBANTE" at bounding box center [703, 323] width 873 height 20
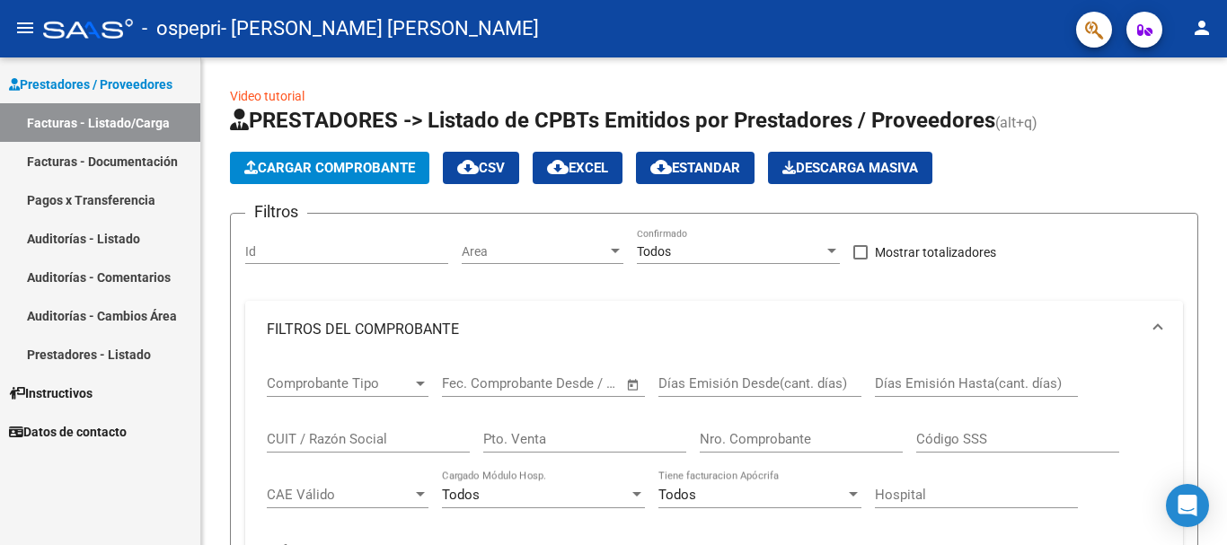
click at [131, 268] on link "Auditorías - Comentarios" at bounding box center [100, 277] width 200 height 39
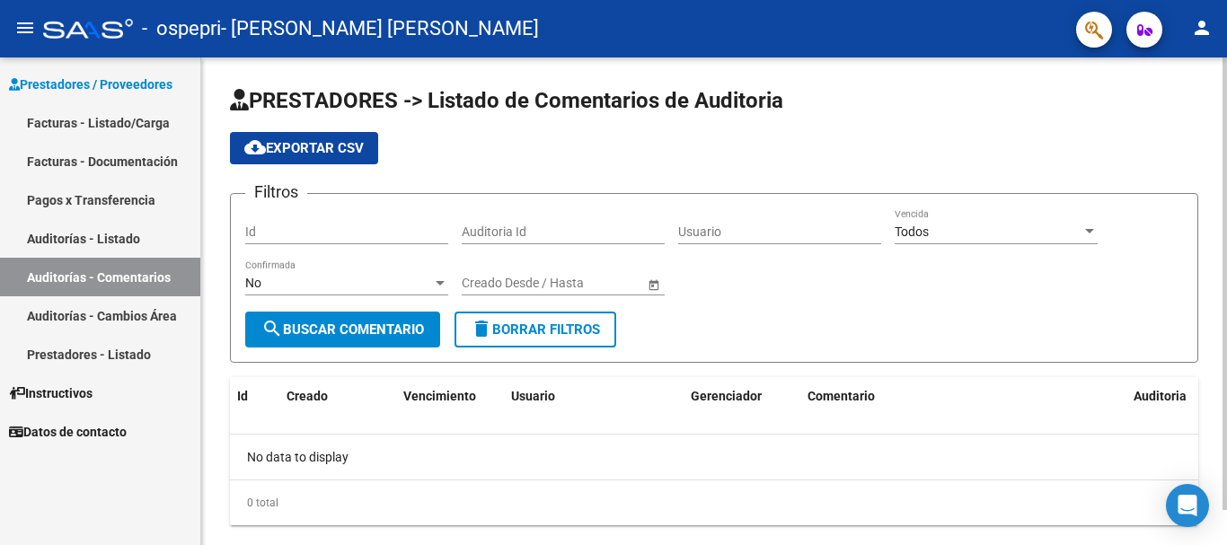
click at [331, 331] on span "search Buscar Comentario" at bounding box center [342, 330] width 163 height 16
click at [76, 352] on link "Prestadores - Listado" at bounding box center [100, 354] width 200 height 39
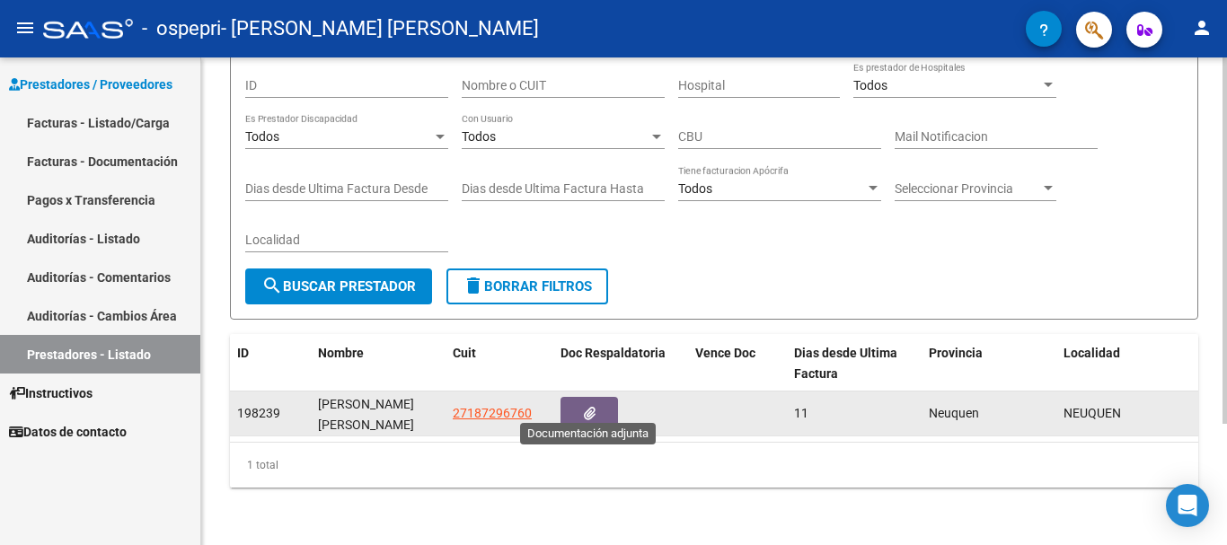
click at [589, 407] on icon "button" at bounding box center [590, 413] width 12 height 13
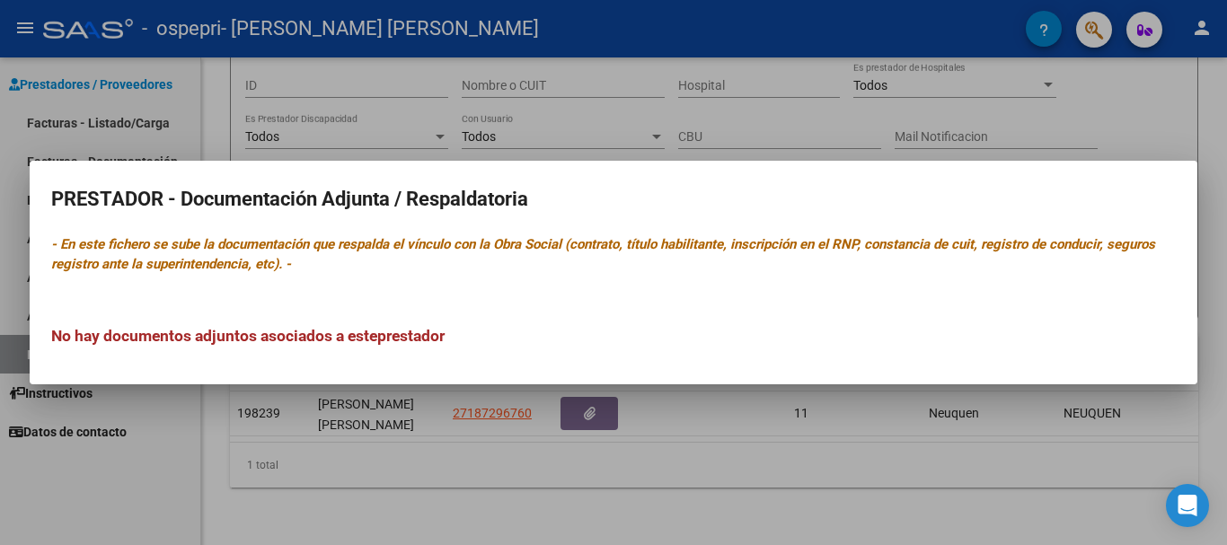
click at [576, 478] on div at bounding box center [613, 272] width 1227 height 545
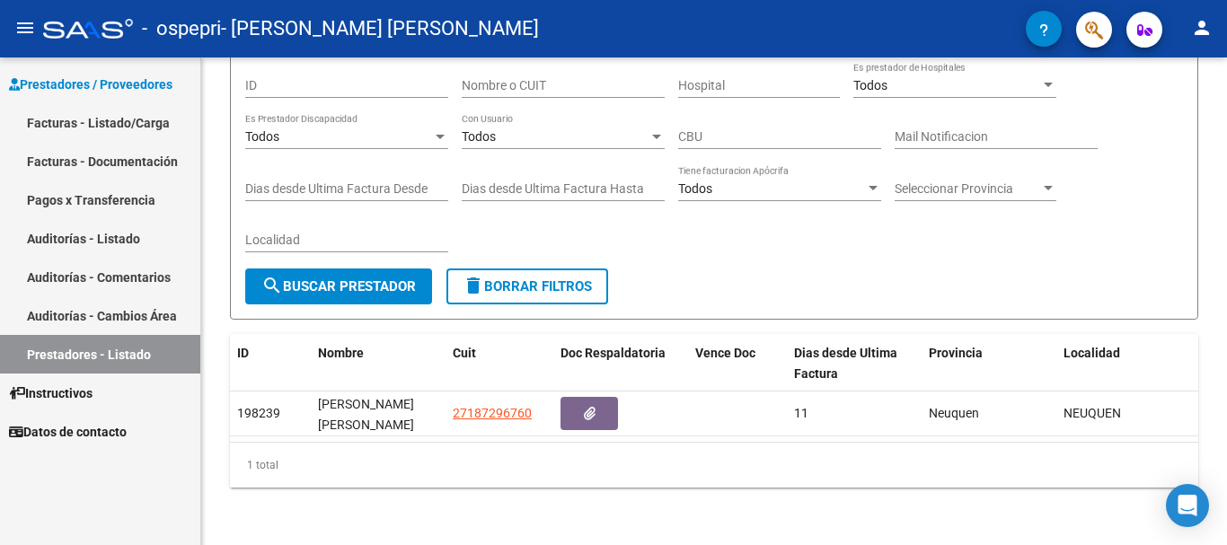
click at [156, 276] on link "Auditorías - Comentarios" at bounding box center [100, 277] width 200 height 39
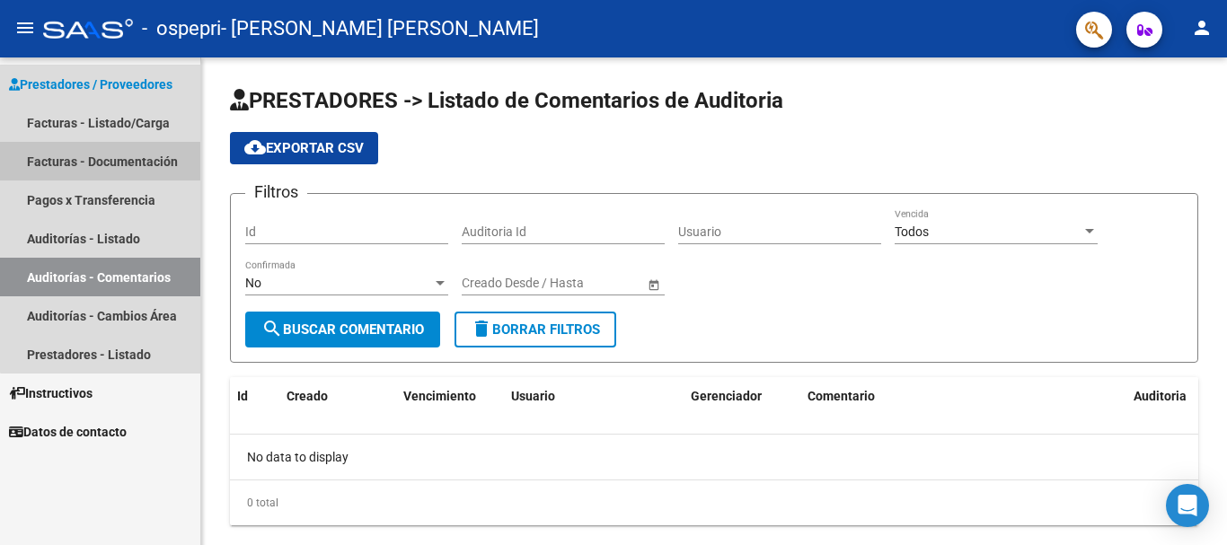
click at [167, 165] on link "Facturas - Documentación" at bounding box center [100, 161] width 200 height 39
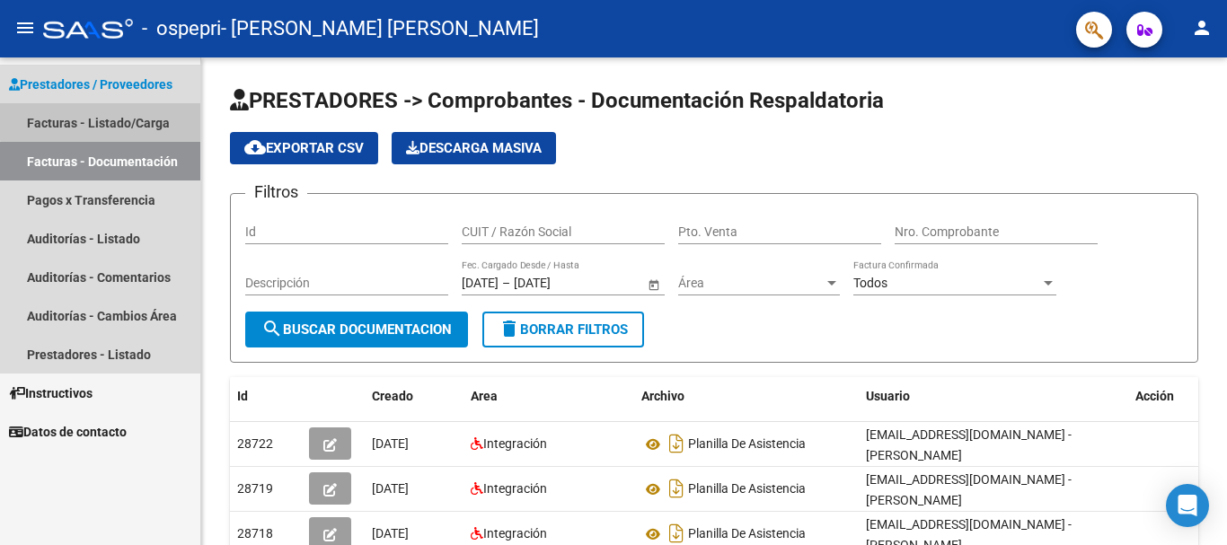
click at [106, 116] on link "Facturas - Listado/Carga" at bounding box center [100, 122] width 200 height 39
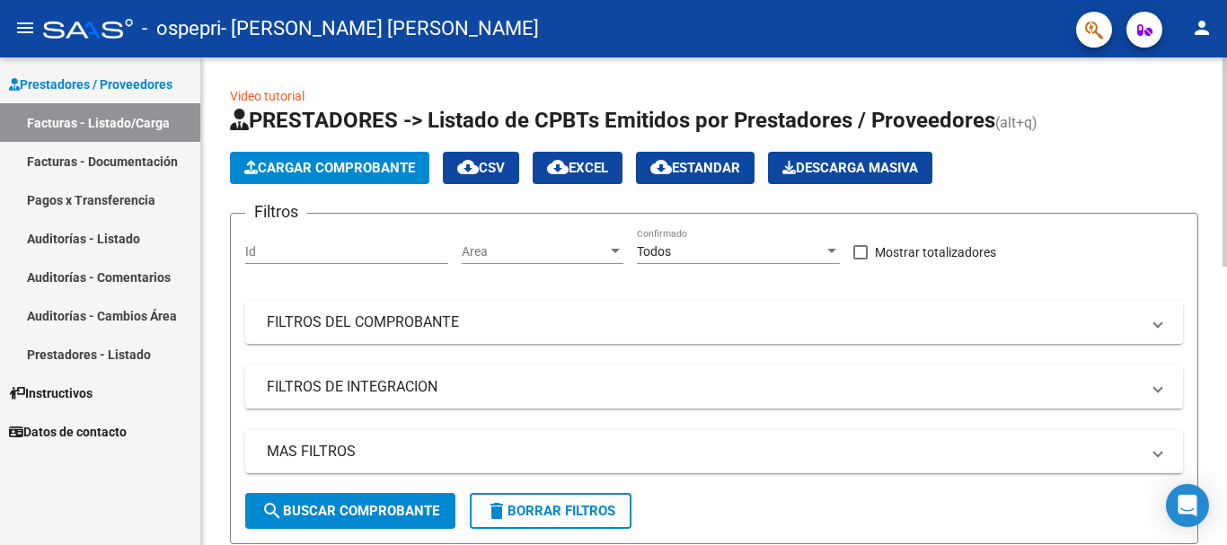
scroll to position [180, 0]
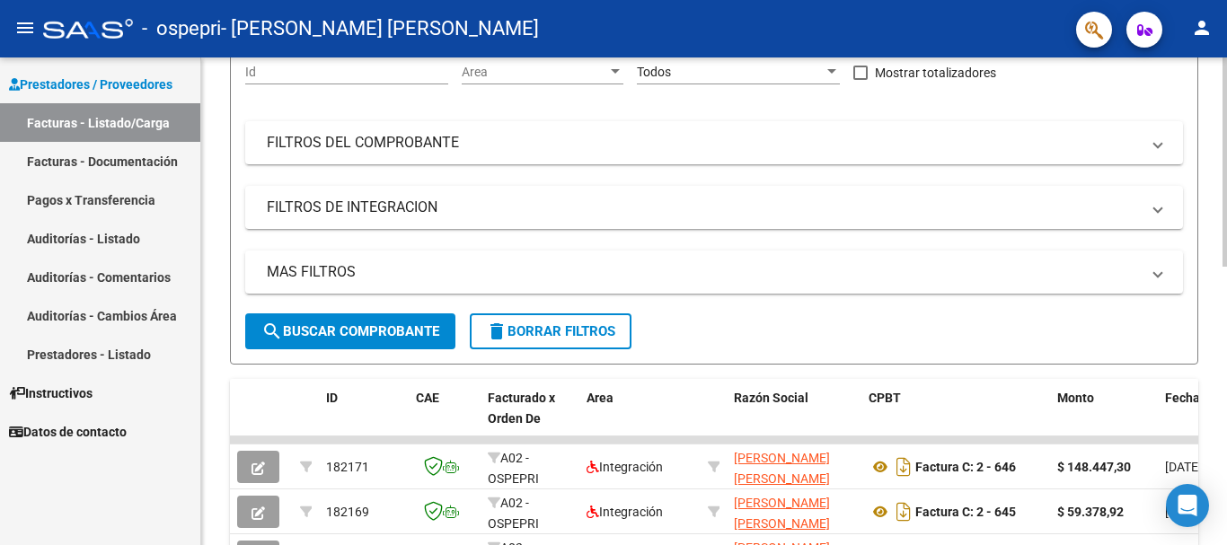
click at [422, 328] on span "search Buscar Comprobante" at bounding box center [350, 331] width 178 height 16
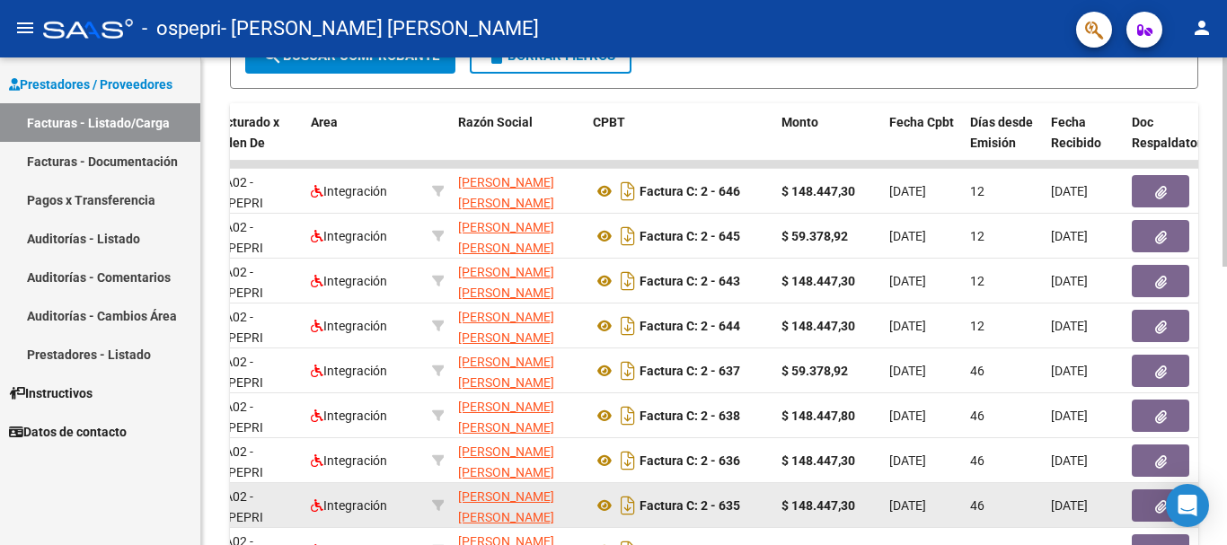
scroll to position [449, 0]
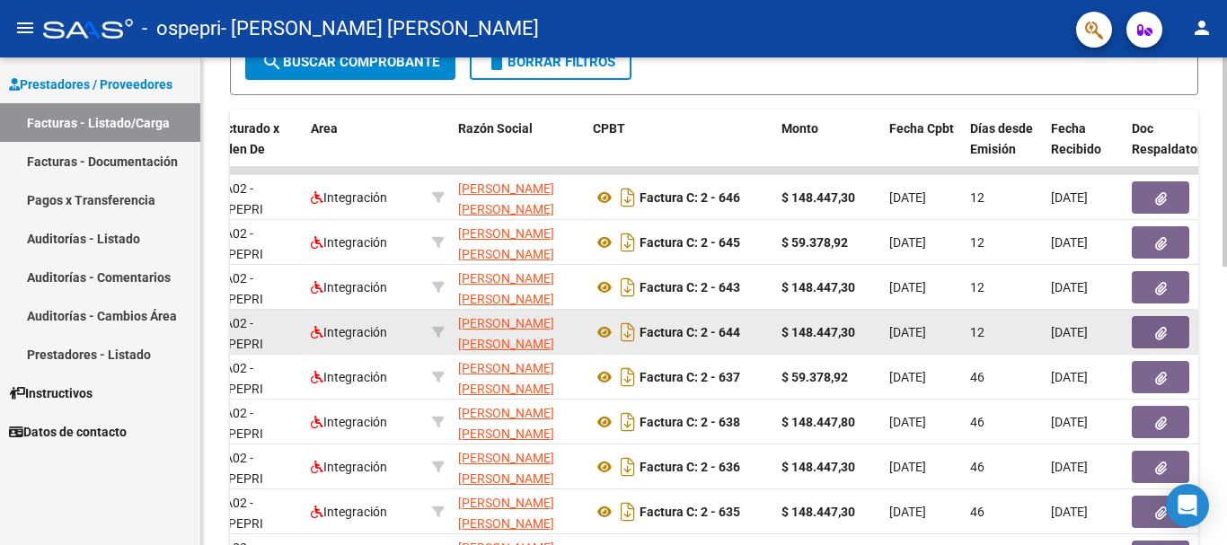
click at [1160, 337] on icon "button" at bounding box center [1161, 333] width 12 height 13
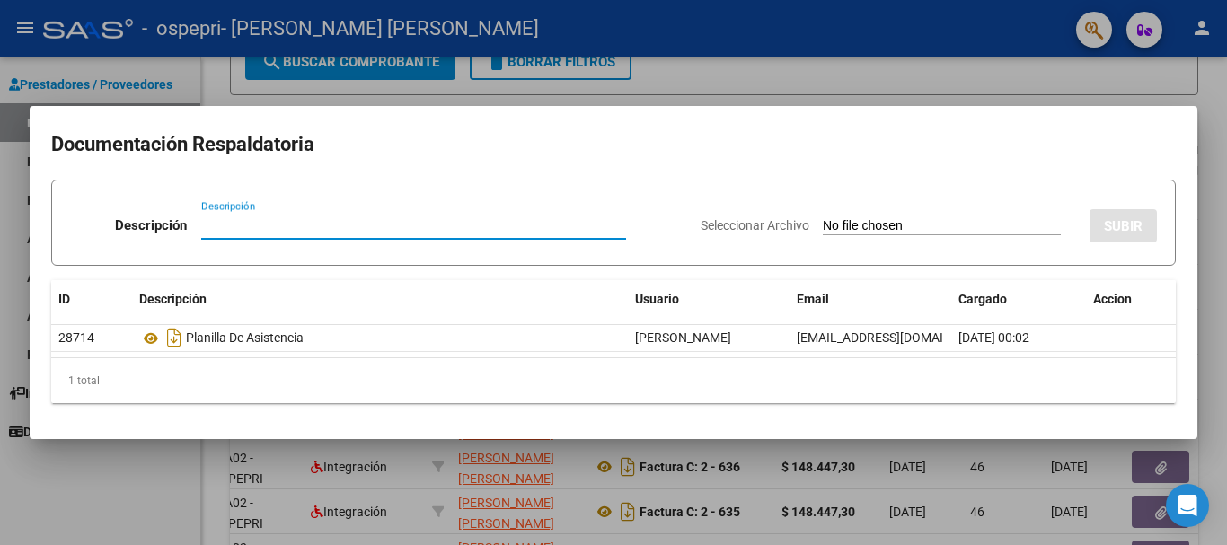
click at [1213, 110] on div at bounding box center [613, 272] width 1227 height 545
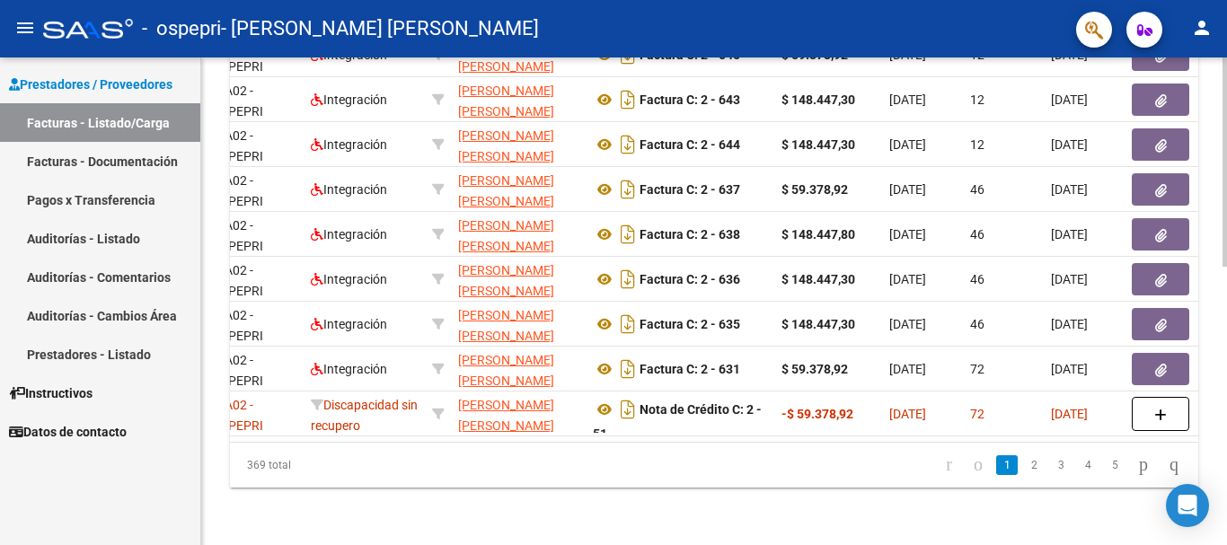
scroll to position [0, 0]
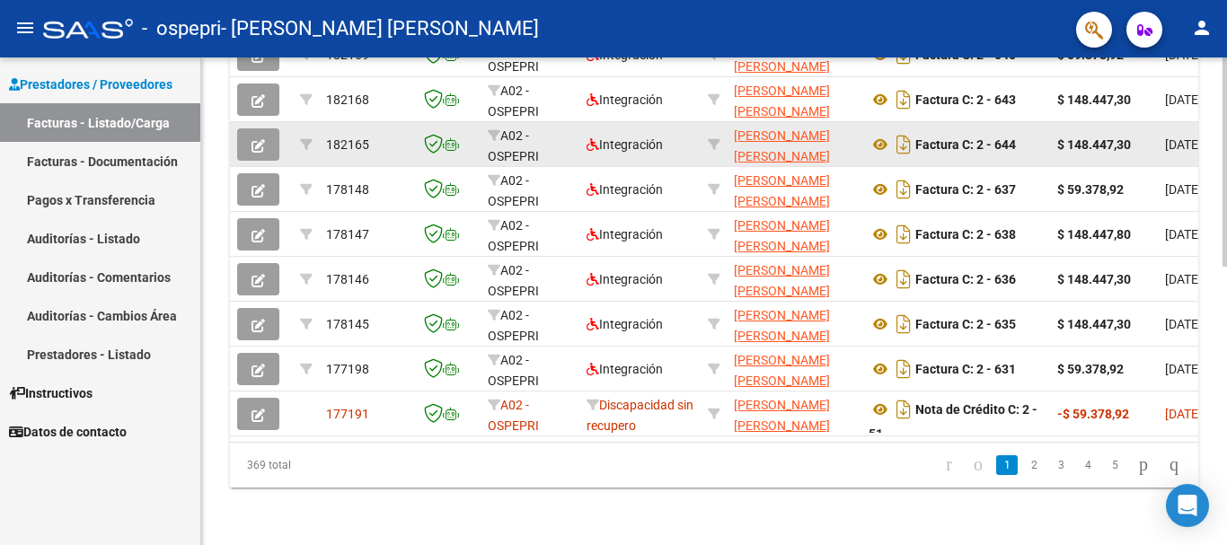
click at [254, 139] on icon "button" at bounding box center [258, 145] width 13 height 13
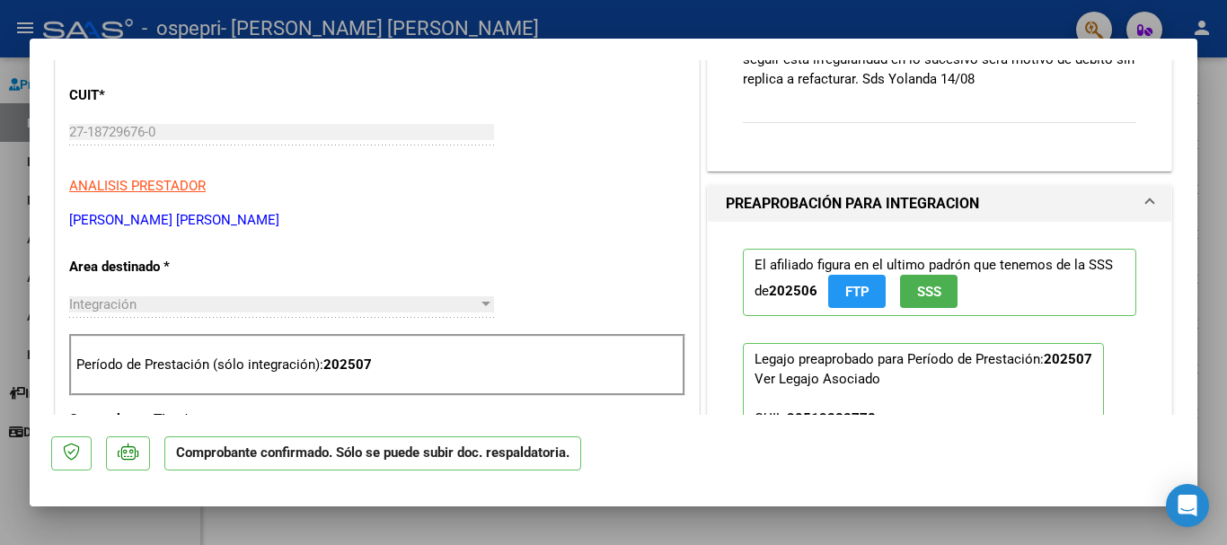
scroll to position [180, 0]
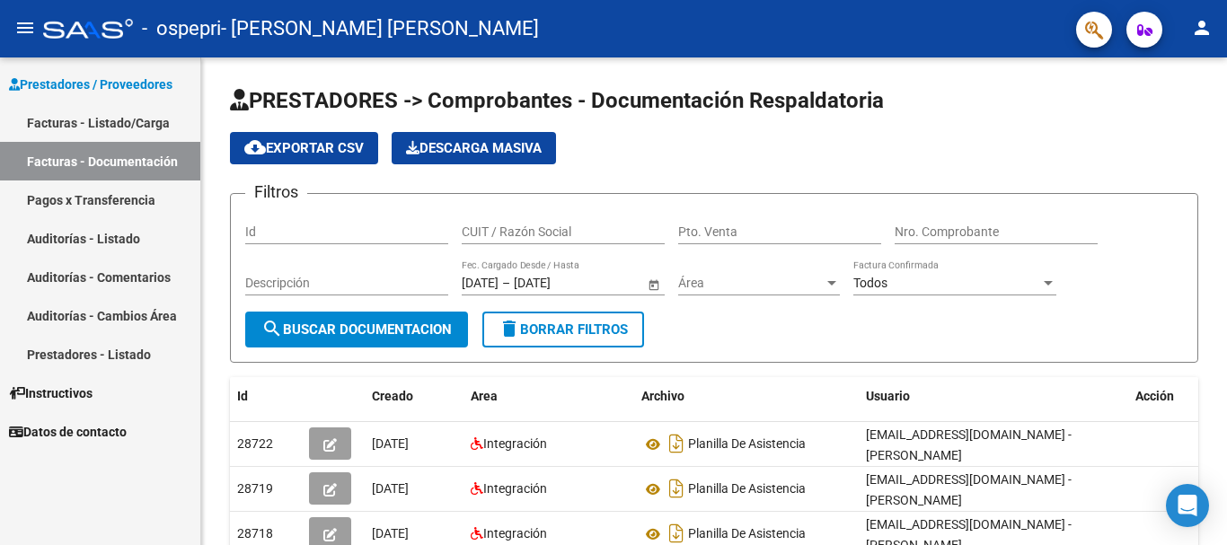
click at [1200, 35] on mat-icon "person" at bounding box center [1202, 28] width 22 height 22
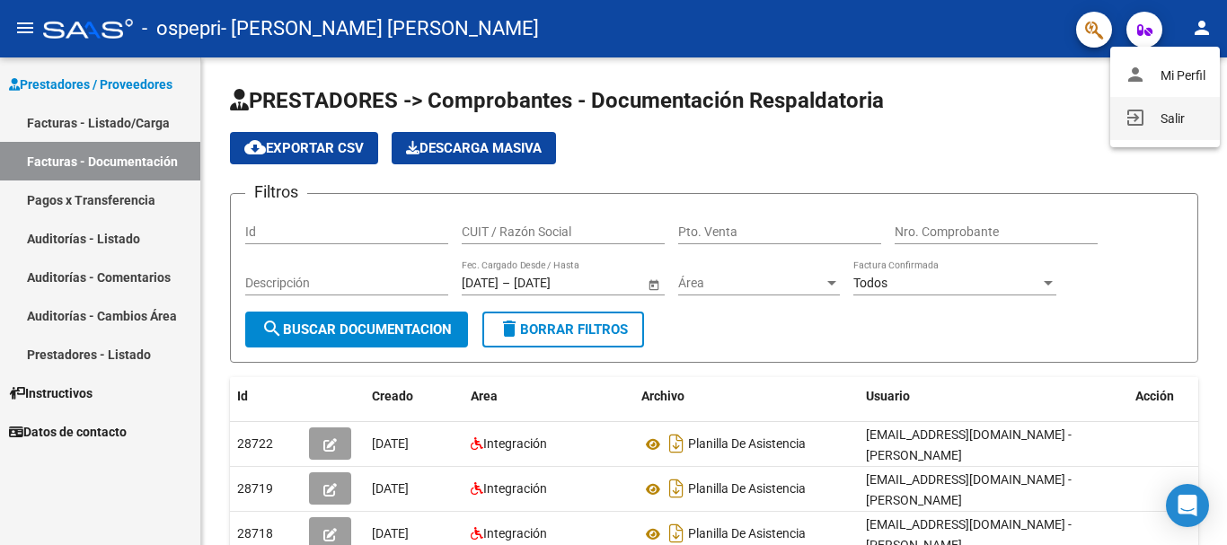
click at [1164, 120] on button "exit_to_app Salir" at bounding box center [1165, 118] width 110 height 43
